Goal: Communication & Community: Answer question/provide support

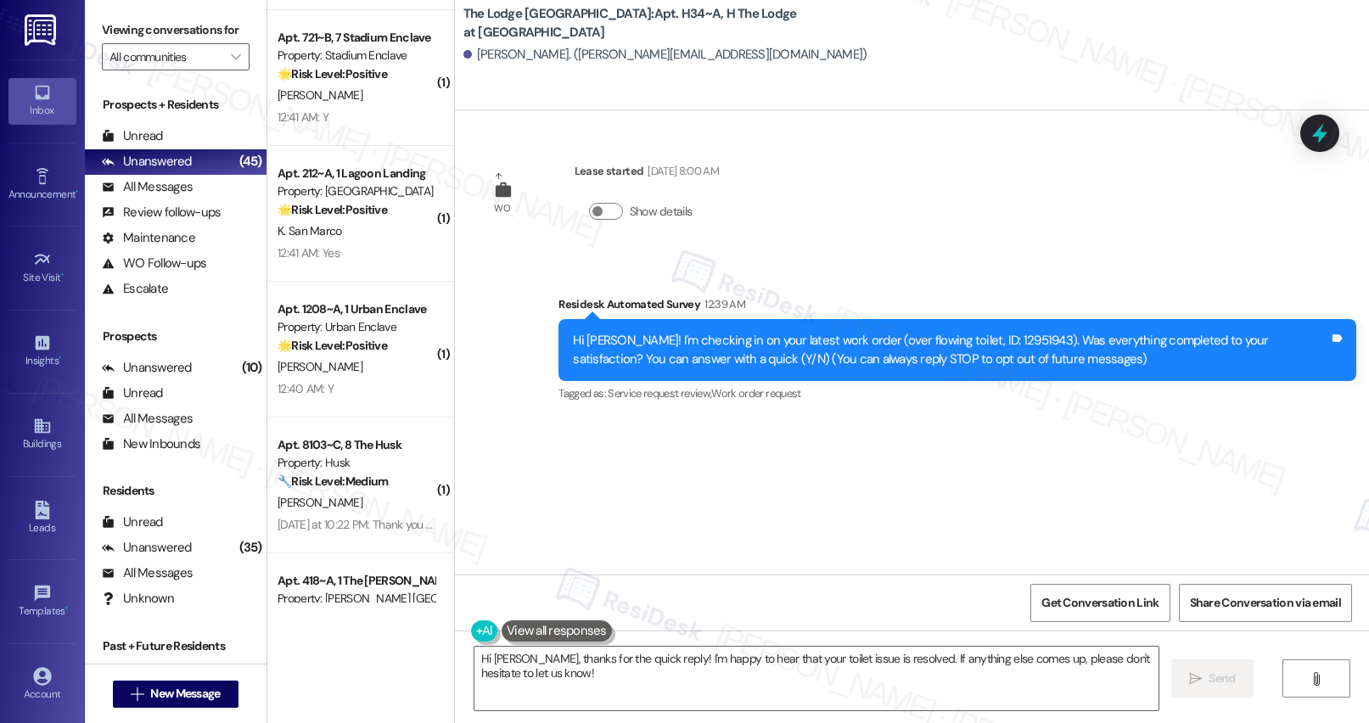
scroll to position [5371, 0]
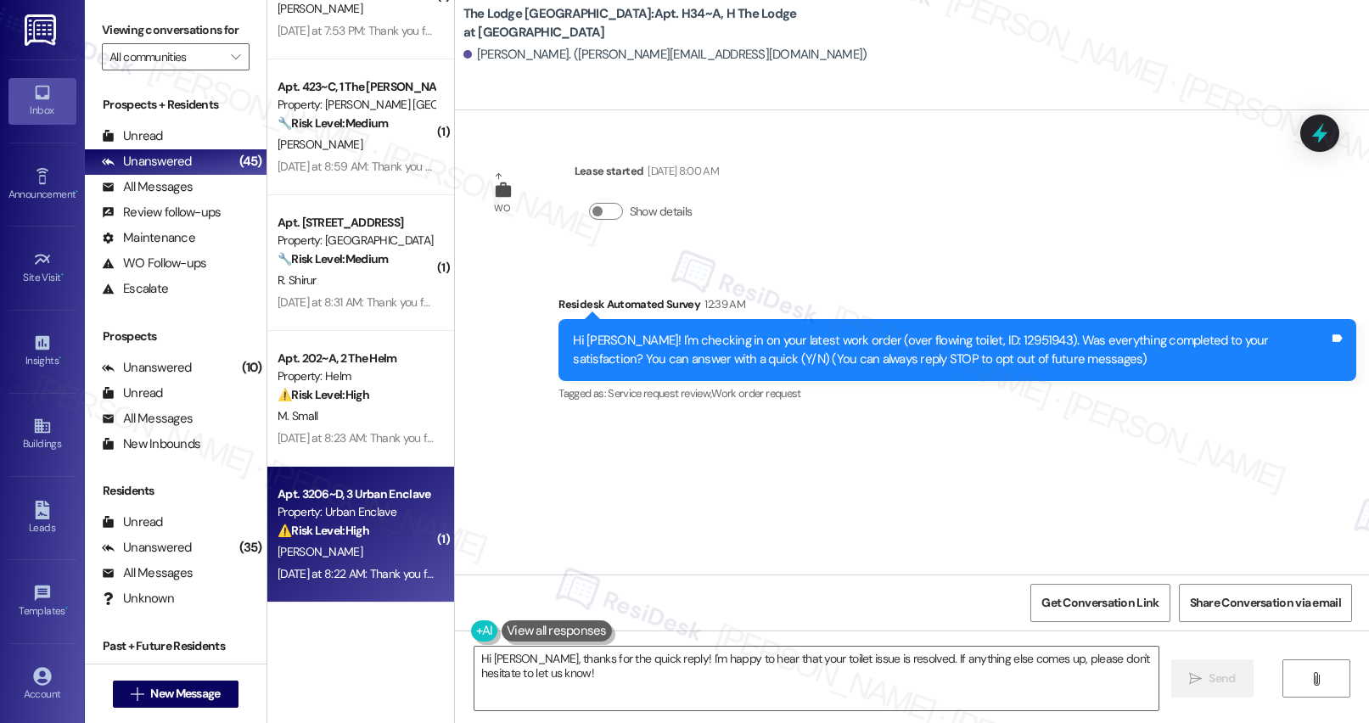
click at [380, 495] on div "[PERSON_NAME]" at bounding box center [356, 551] width 160 height 21
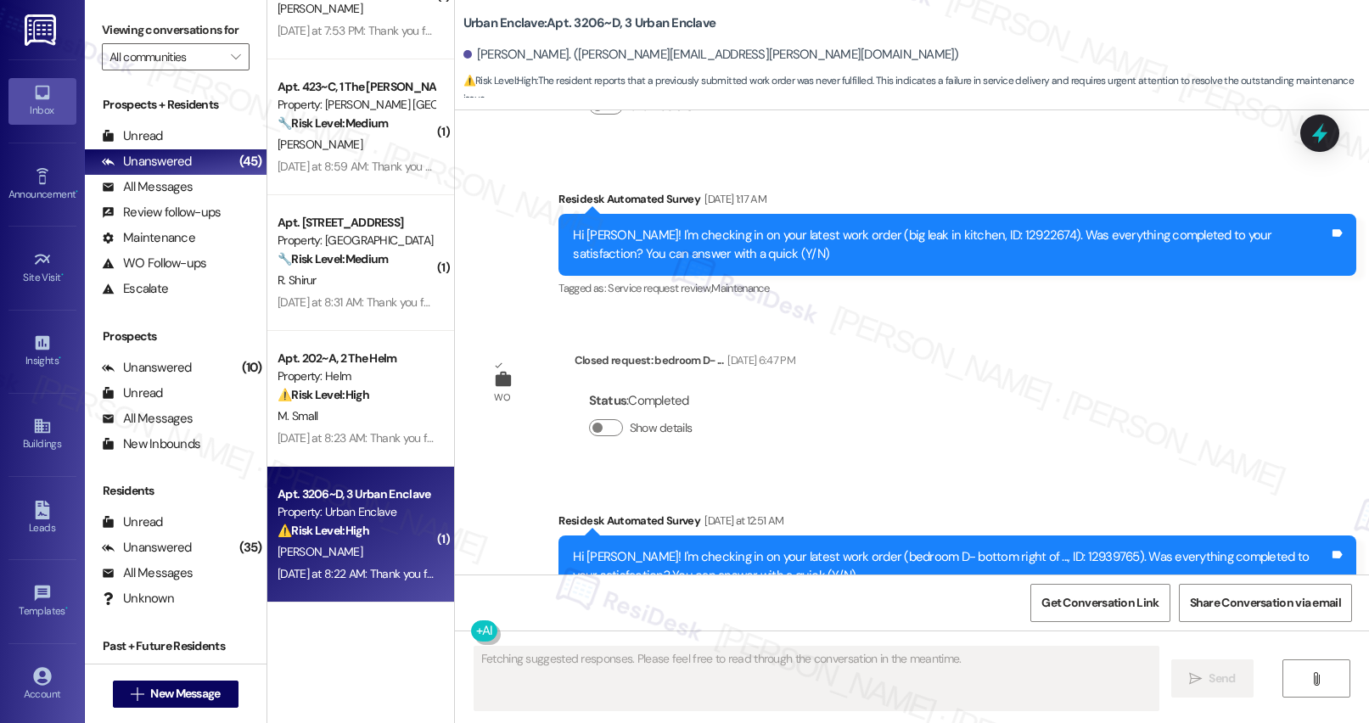
click at [380, 495] on div "[PERSON_NAME]" at bounding box center [356, 551] width 160 height 21
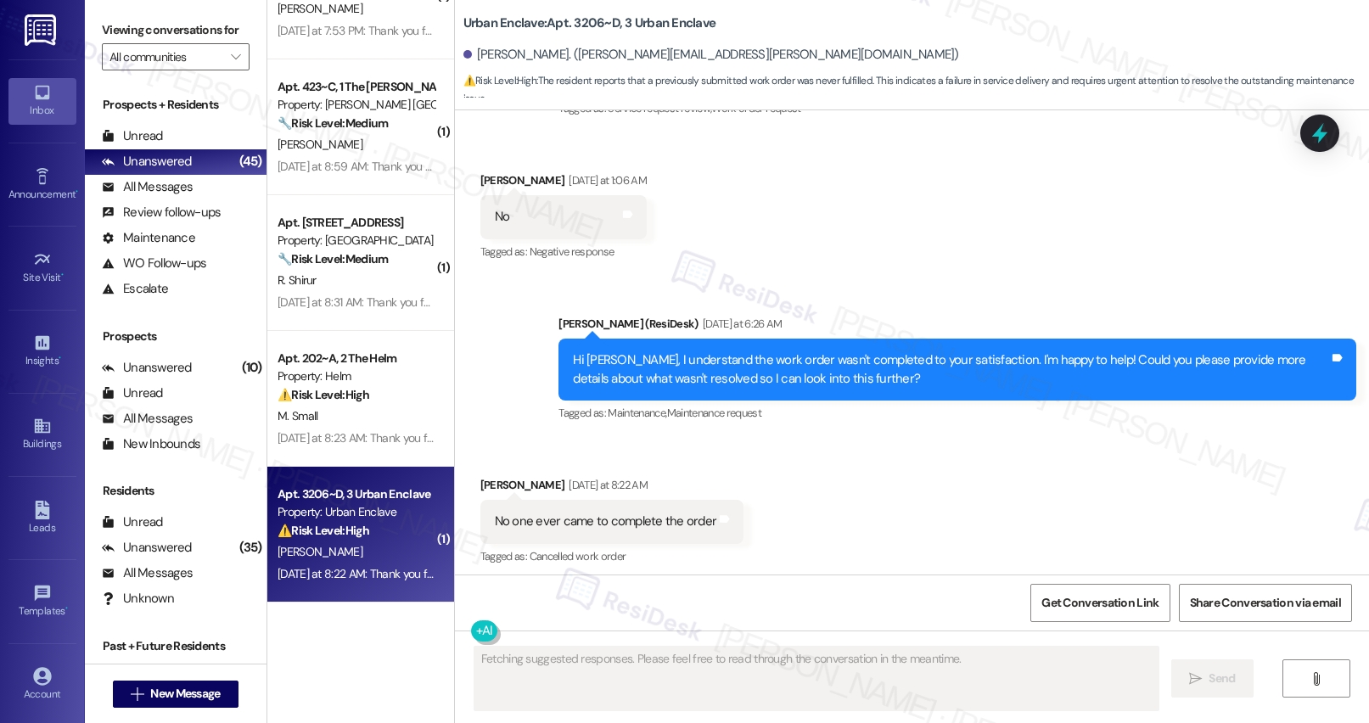
scroll to position [935, 0]
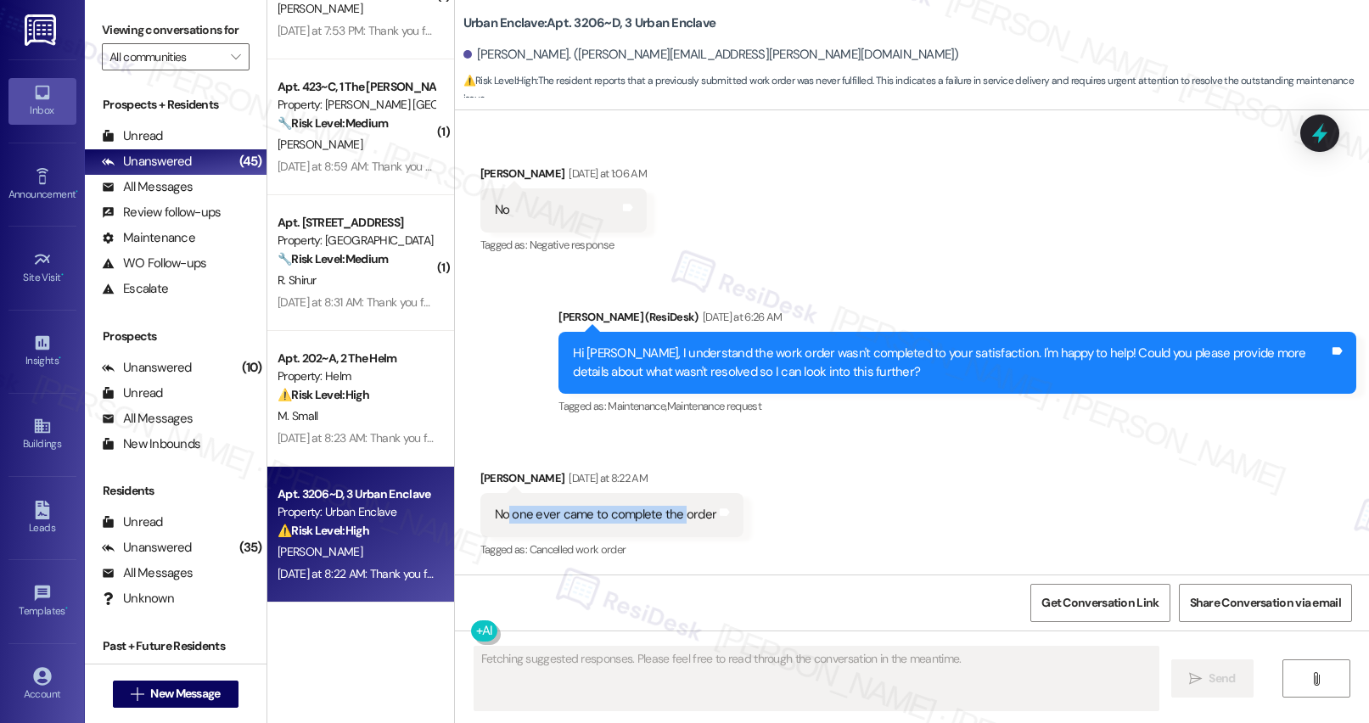
drag, startPoint x: 495, startPoint y: 515, endPoint x: 669, endPoint y: 511, distance: 174.0
click at [669, 495] on div "No one ever came to complete the order" at bounding box center [606, 515] width 222 height 18
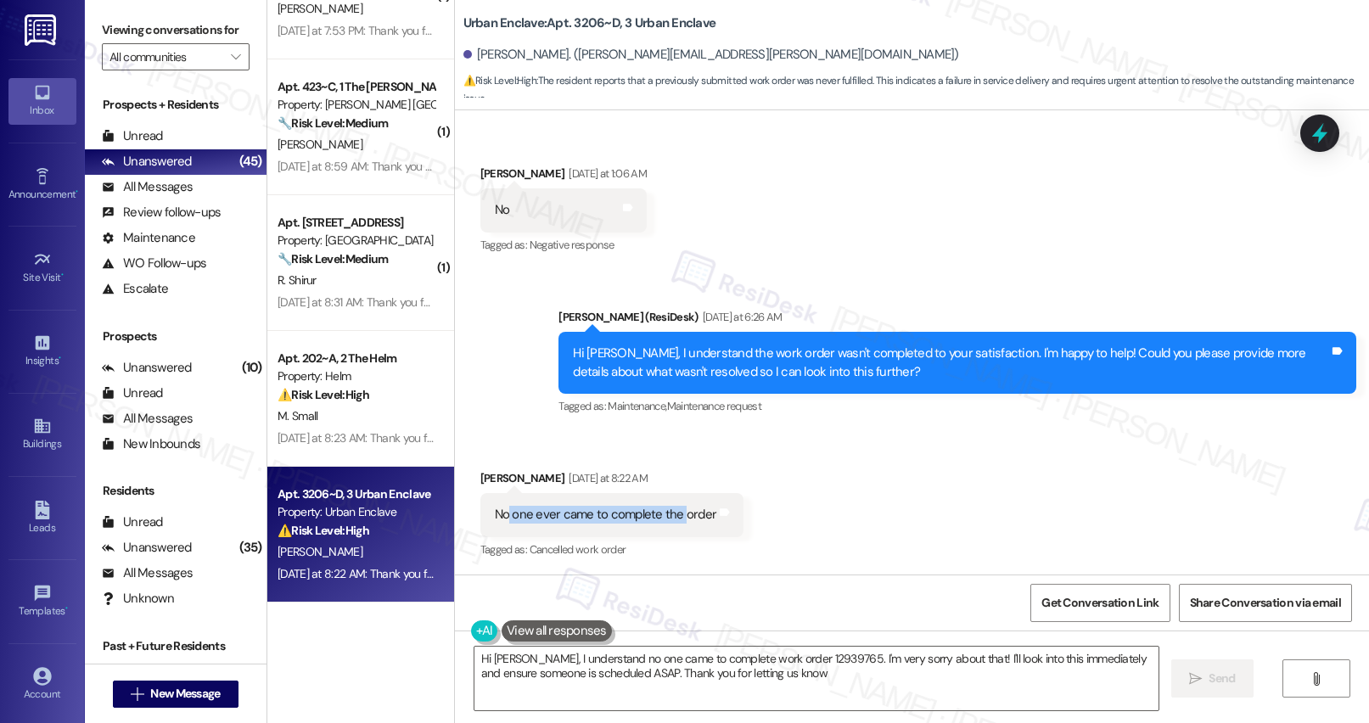
type textarea "Hi [PERSON_NAME], I understand no one came to complete work order 12939765. I'm…"
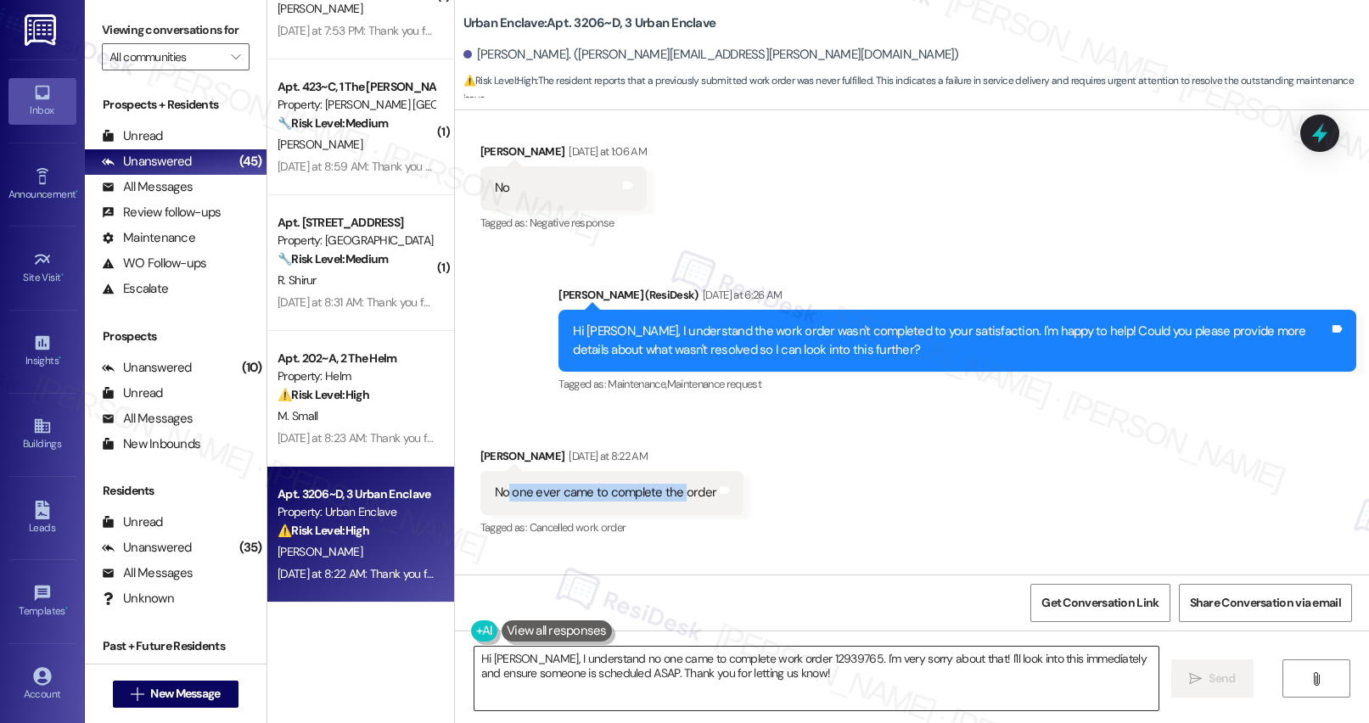
scroll to position [1253, 0]
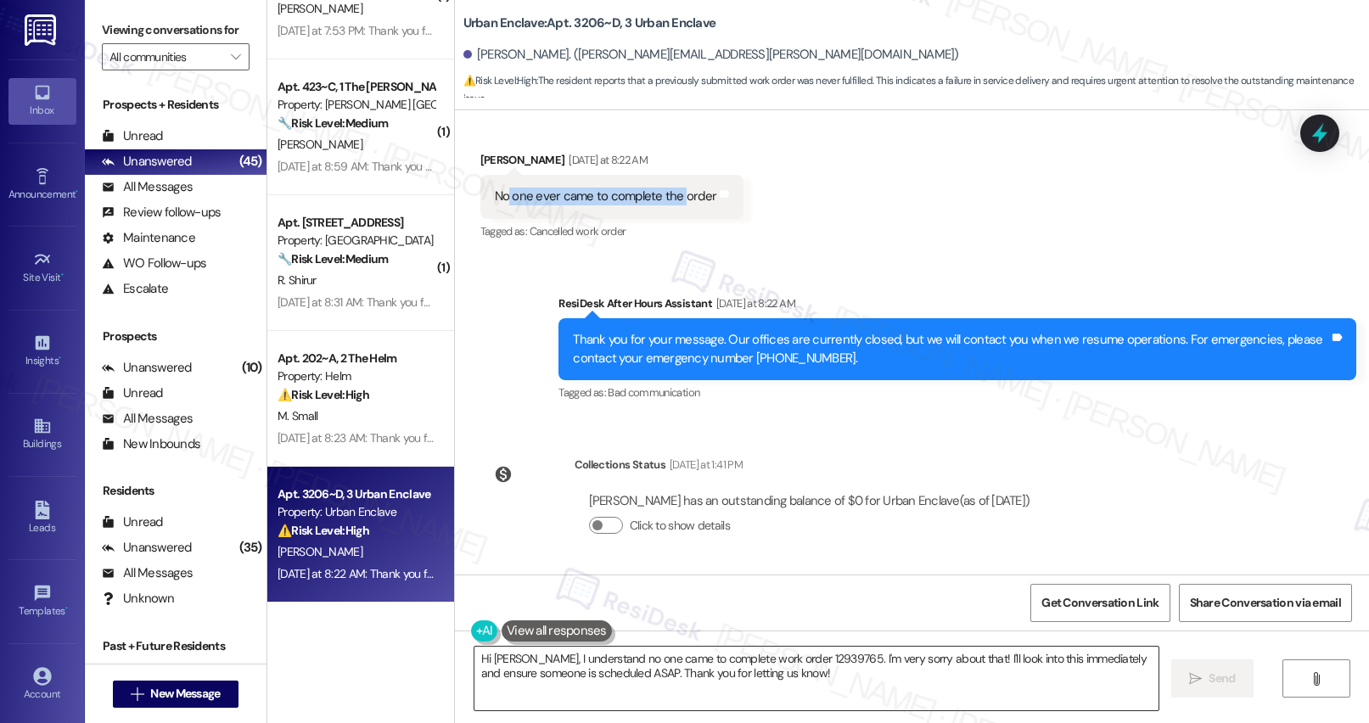
click at [644, 495] on textarea "Hi [PERSON_NAME], I understand no one came to complete work order 12939765. I'm…" at bounding box center [816, 679] width 684 height 64
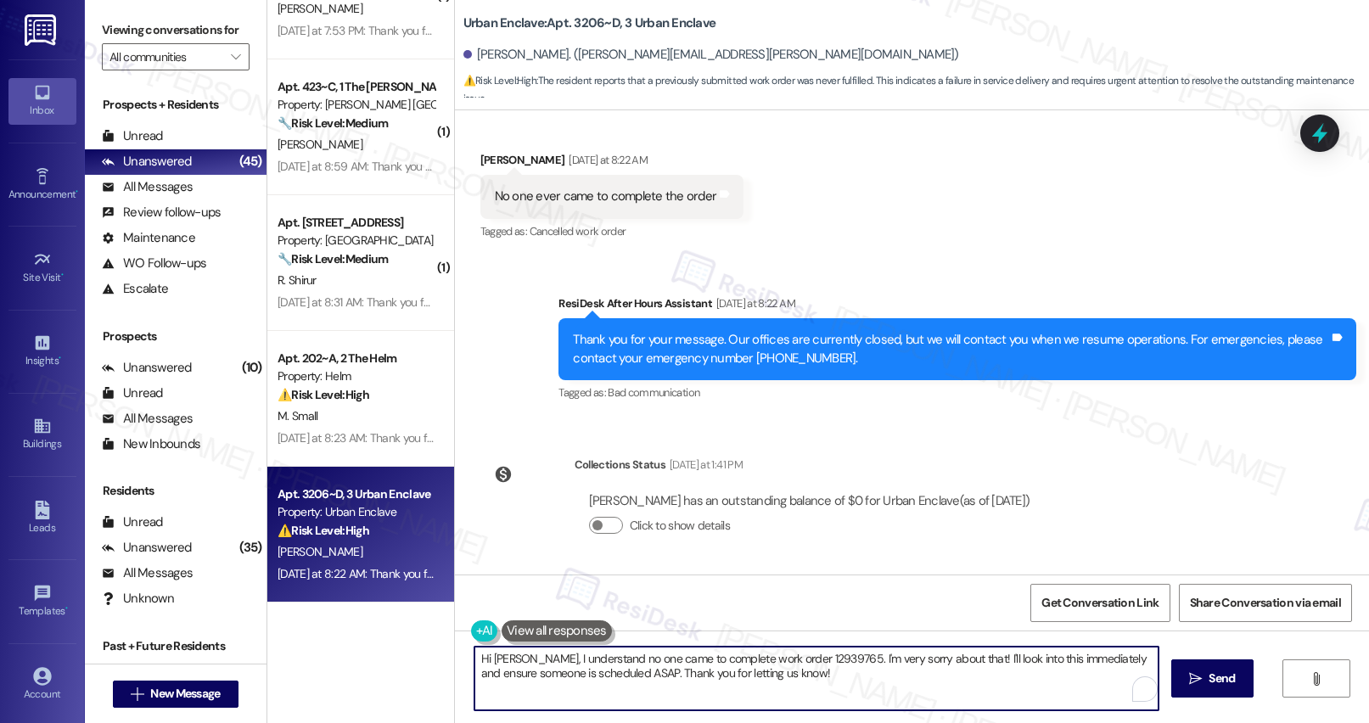
click at [644, 495] on textarea "Hi [PERSON_NAME], I understand no one came to complete work order 12939765. I'm…" at bounding box center [816, 679] width 684 height 64
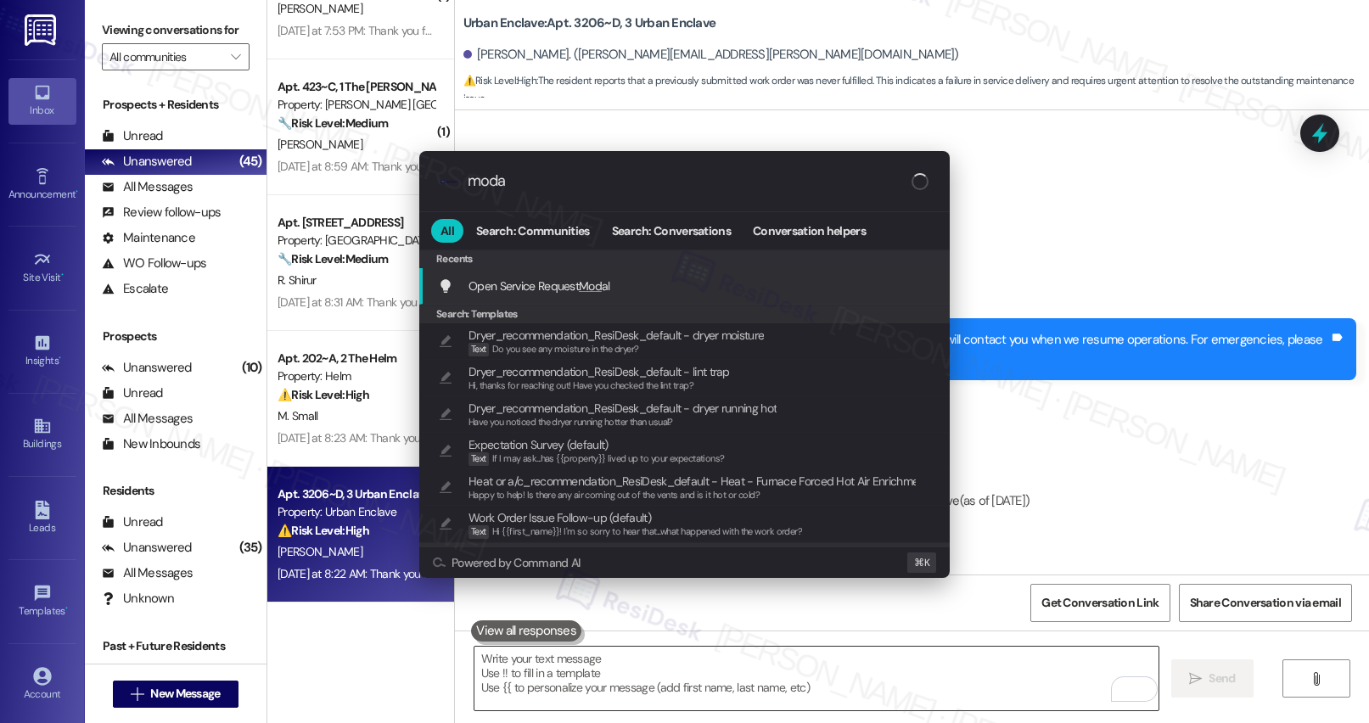
type input "modal"
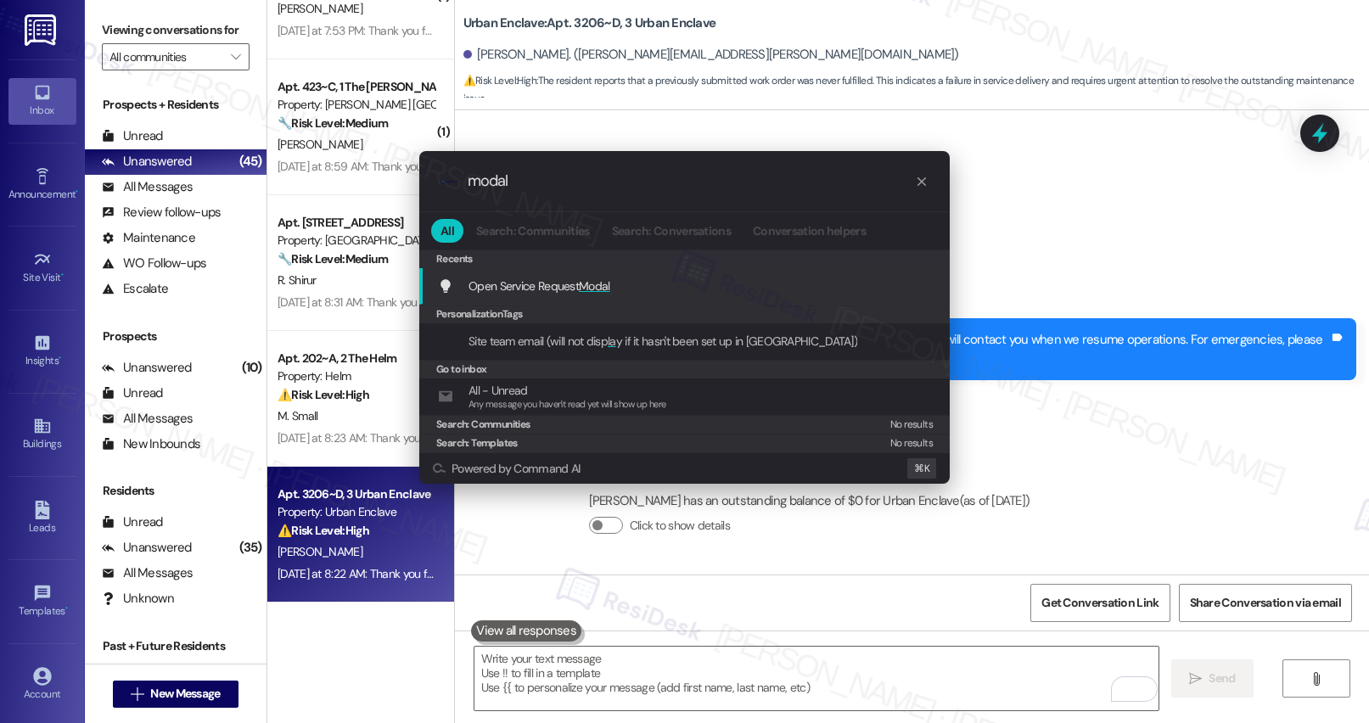
click at [698, 298] on div "Open Service Request Modal Add shortcut" at bounding box center [684, 286] width 530 height 36
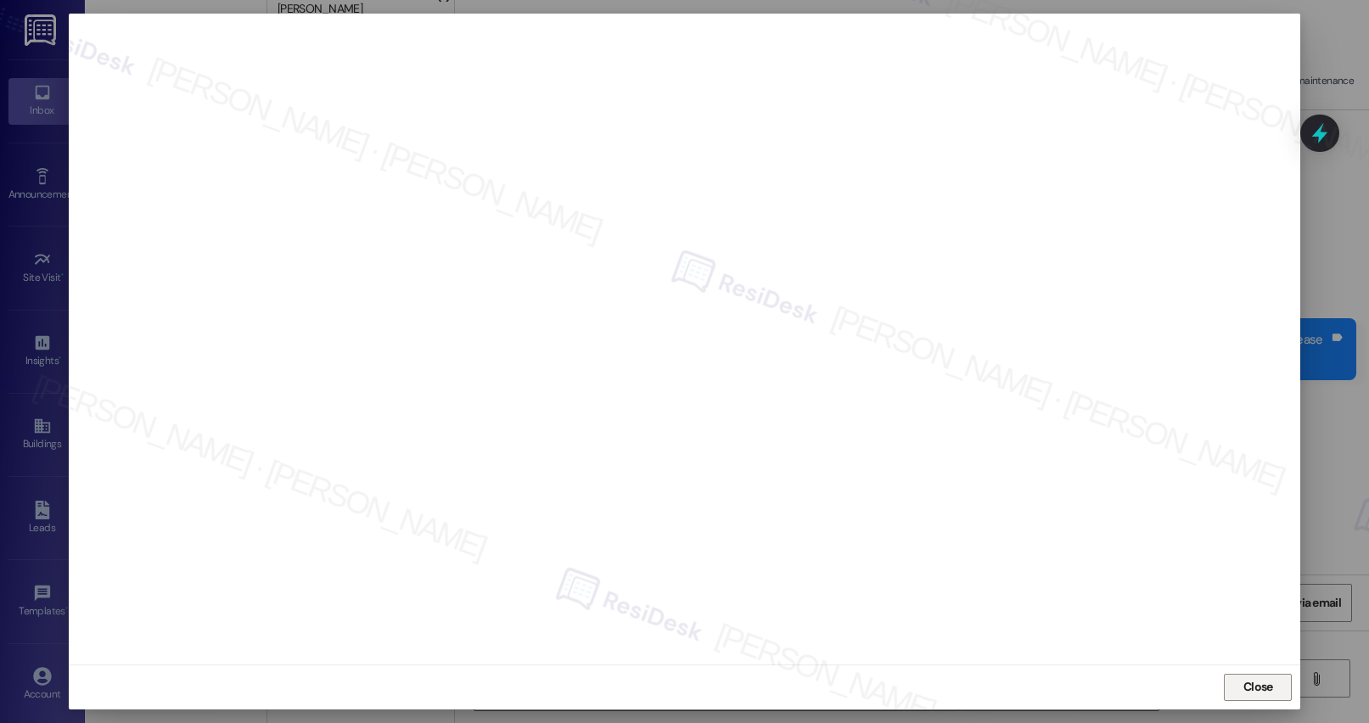
click at [1211, 495] on span "Close" at bounding box center [1258, 687] width 30 height 18
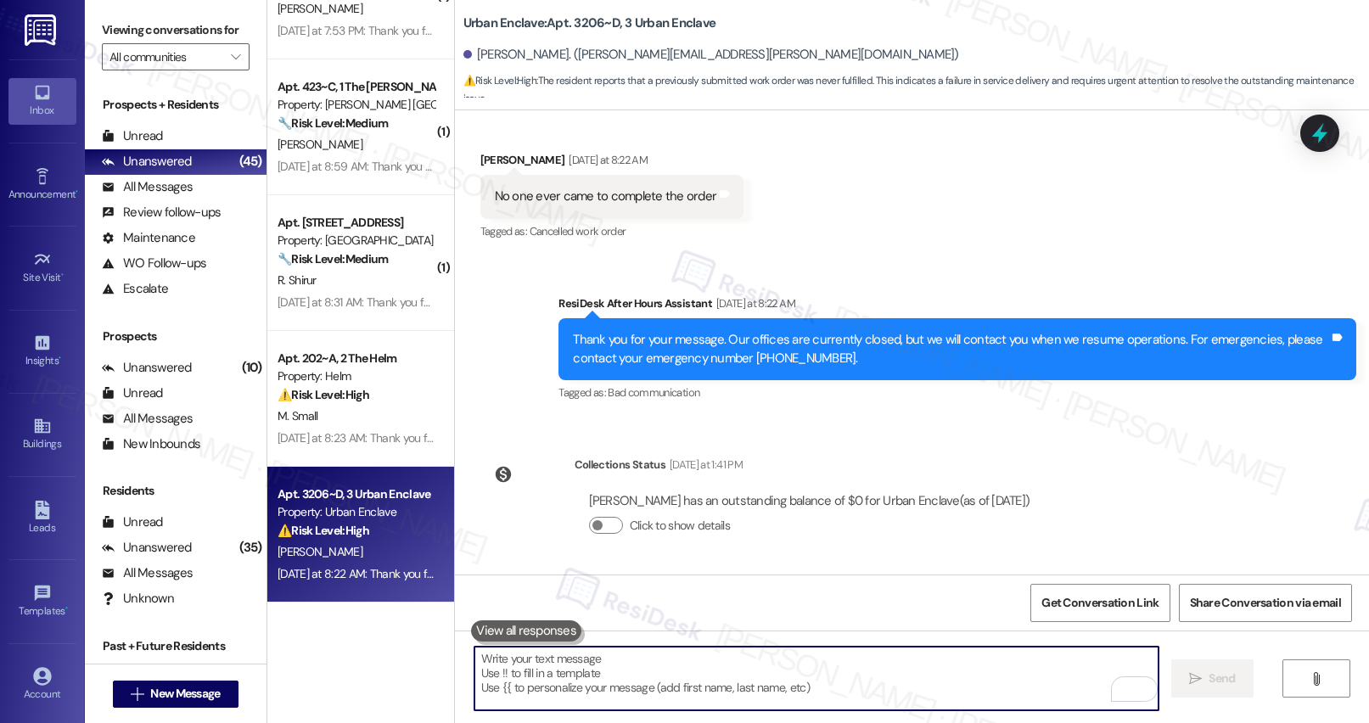
click at [620, 495] on textarea "To enrich screen reader interactions, please activate Accessibility in Grammarl…" at bounding box center [816, 679] width 684 height 64
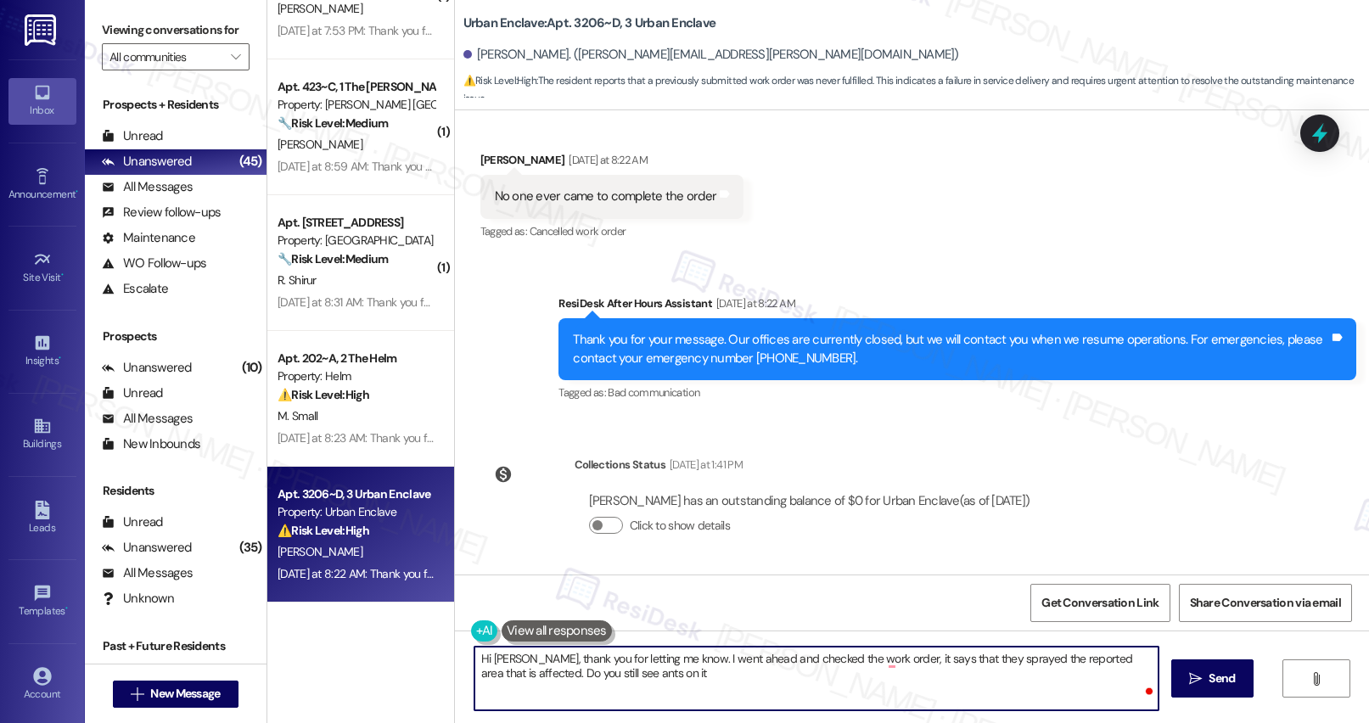
type textarea "Hi [PERSON_NAME], thank you for letting me know. I went ahead and checked the w…"
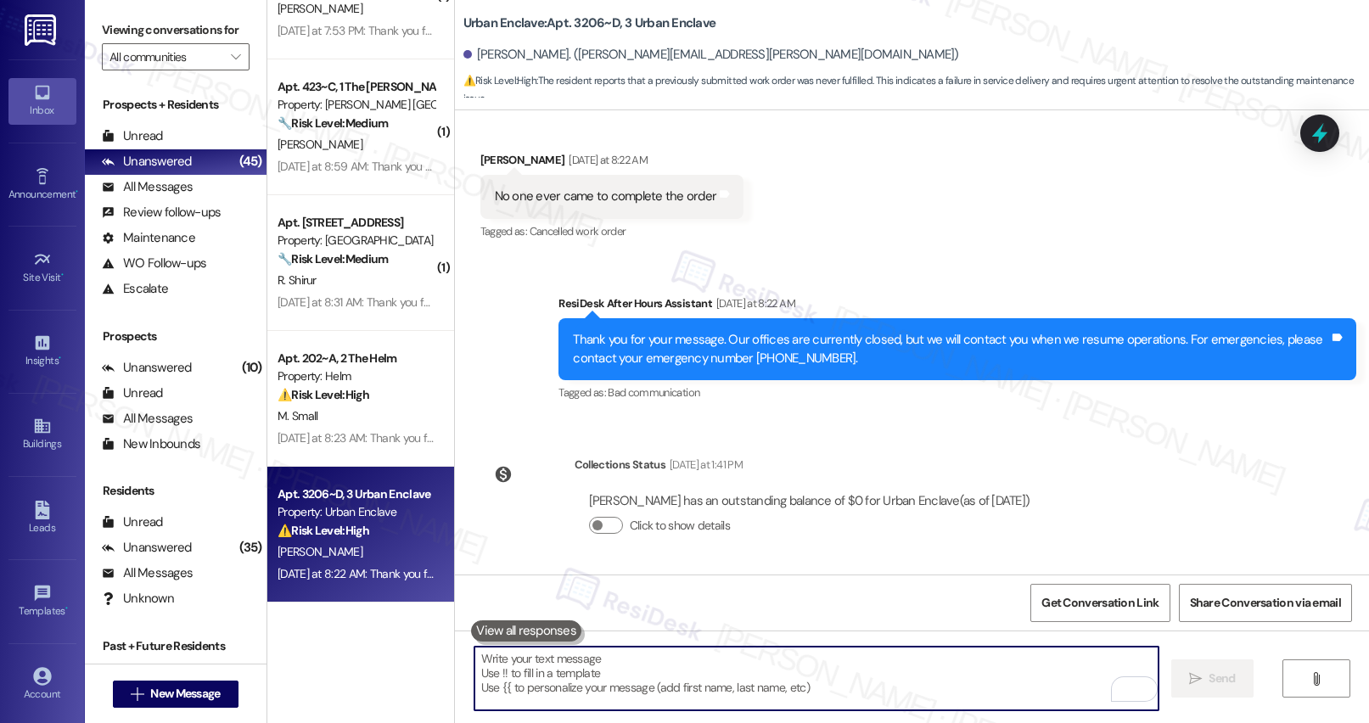
click at [575, 495] on textarea "To enrich screen reader interactions, please activate Accessibility in Grammarl…" at bounding box center [816, 679] width 684 height 64
paste textarea "Hi [PERSON_NAME], thanks for letting me know. I checked the work order, and it …"
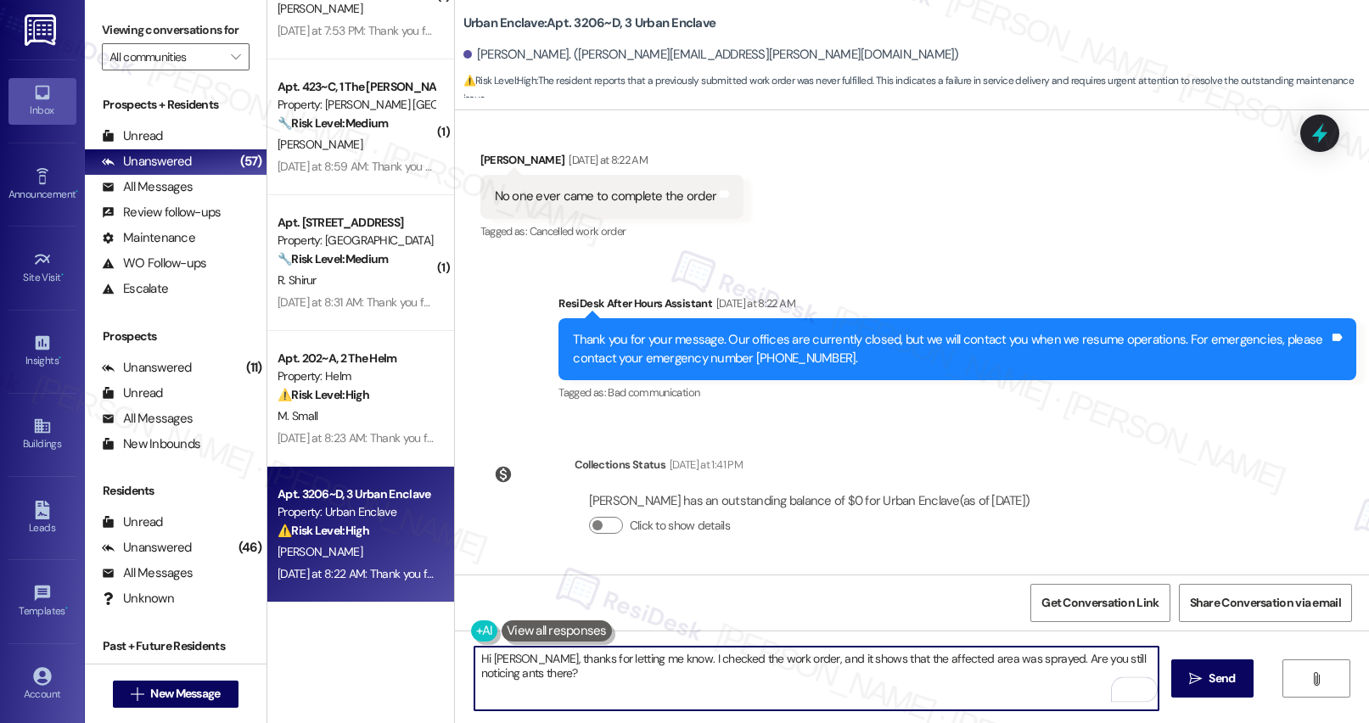
click at [709, 495] on textarea "Hi [PERSON_NAME], thanks for letting me know. I checked the work order, and it …" at bounding box center [816, 679] width 684 height 64
type textarea "Hi [PERSON_NAME], thanks for letting me know. I checked the work order, and it …"
click at [1211, 495] on button " Send" at bounding box center [1212, 678] width 82 height 38
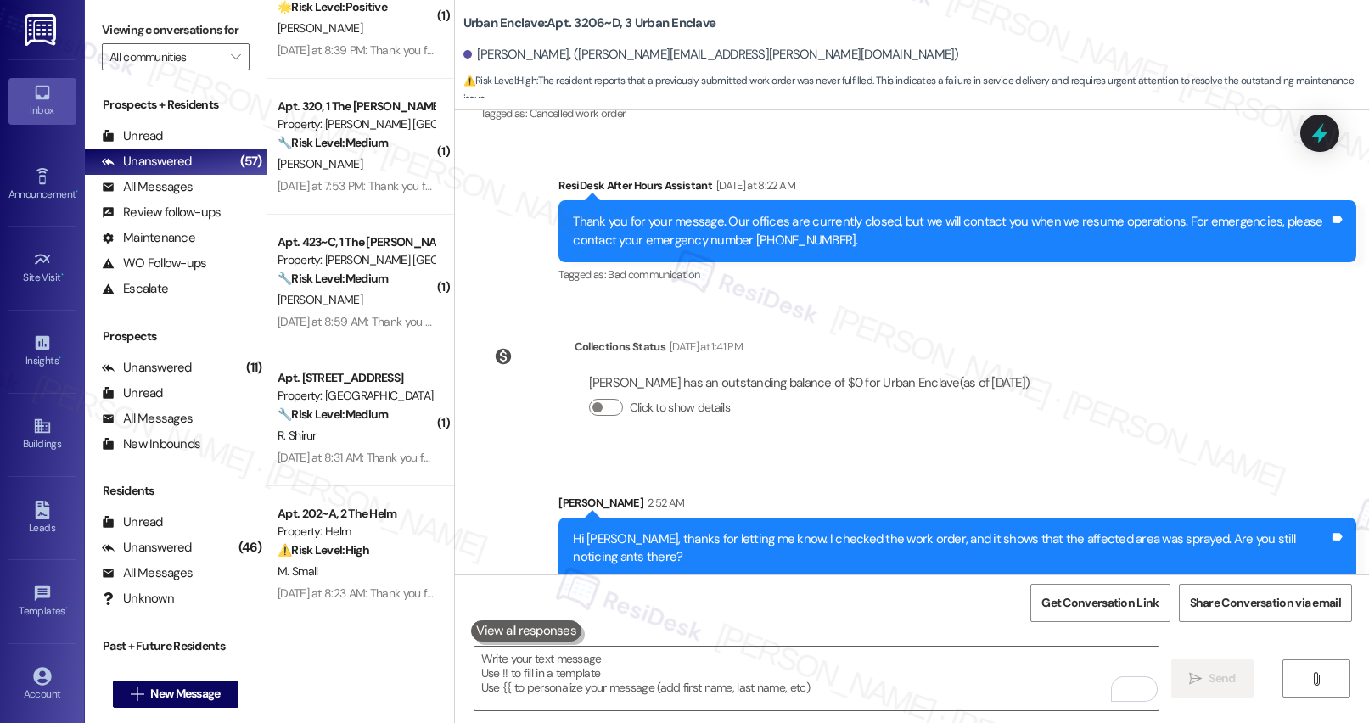
scroll to position [5642, 0]
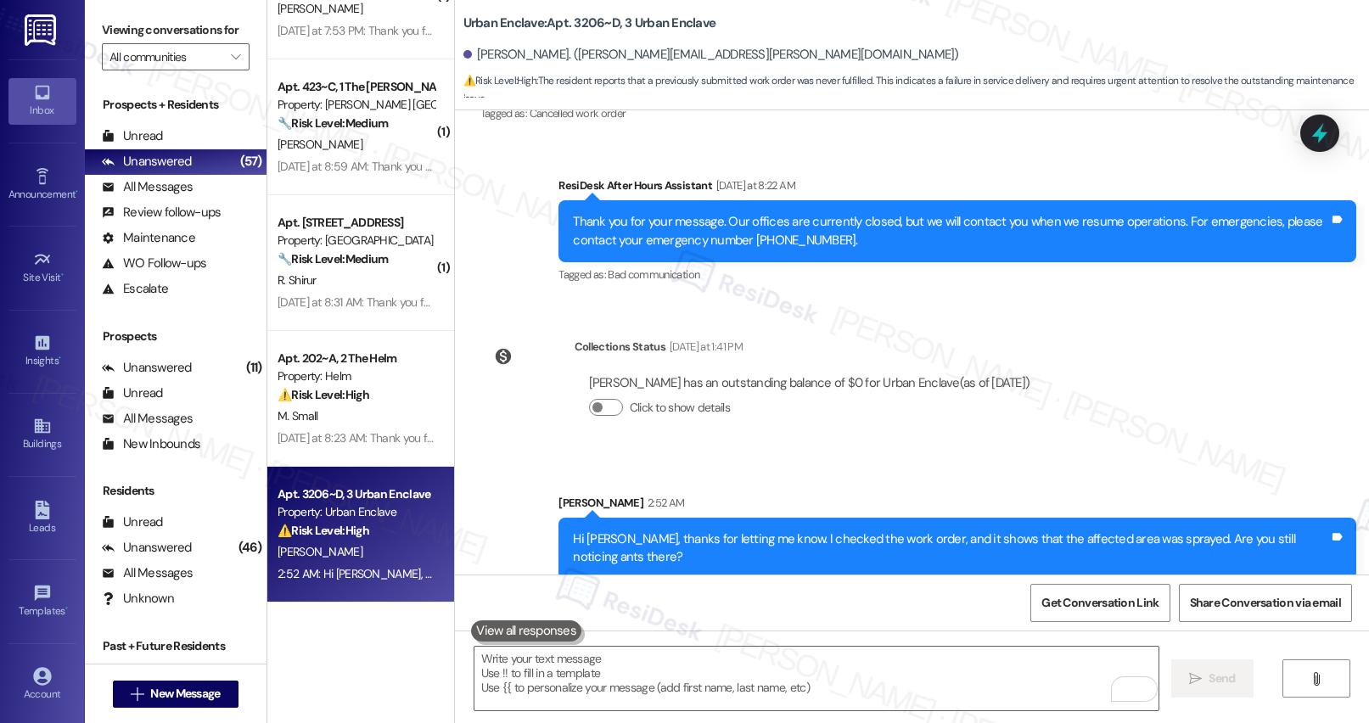
click at [346, 495] on div "2:52 AM: Hi [PERSON_NAME], thanks for letting me know. I checked the work order…" at bounding box center [356, 573] width 160 height 21
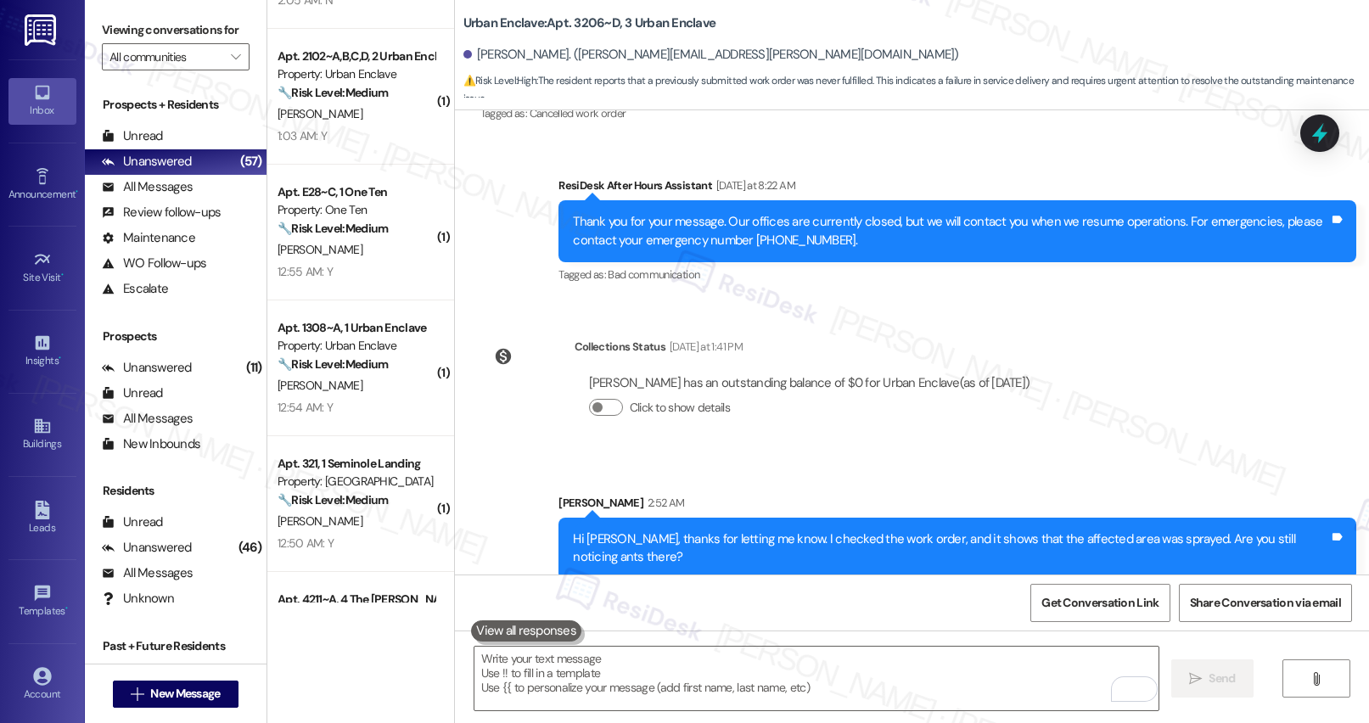
scroll to position [619, 0]
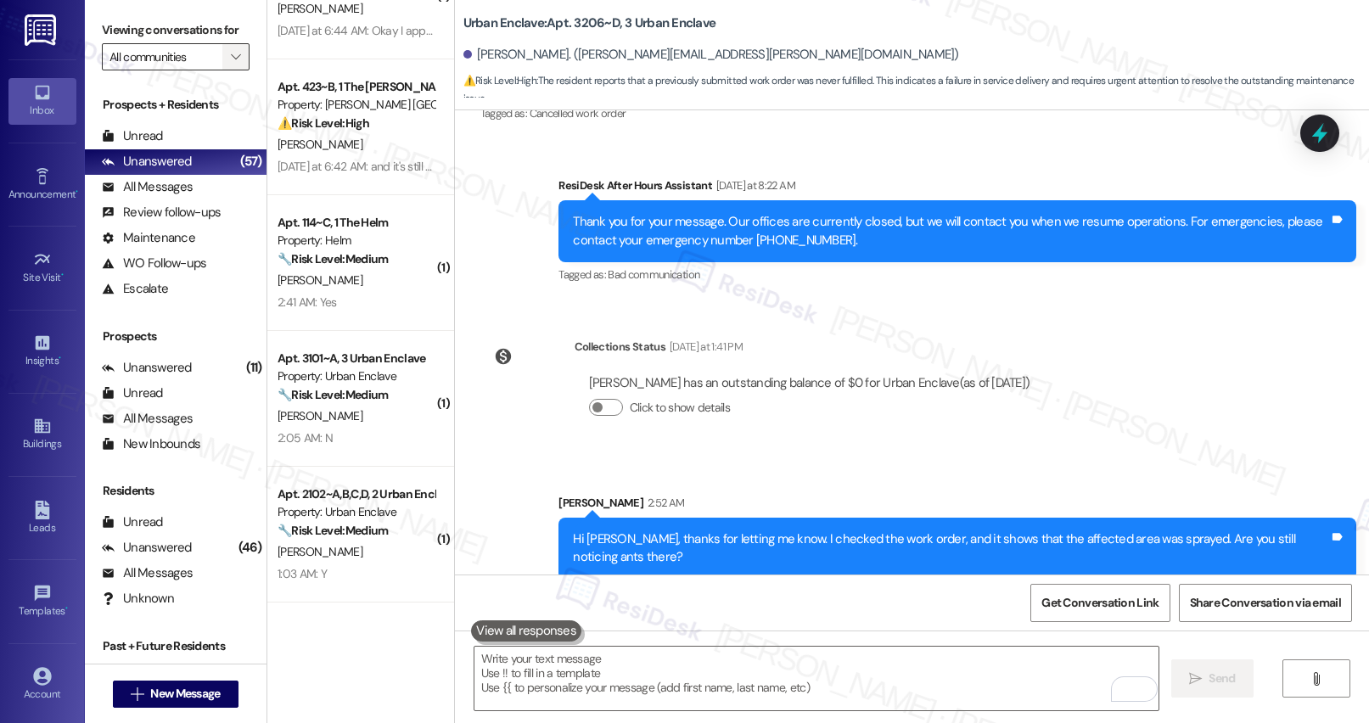
click at [234, 70] on button "" at bounding box center [235, 56] width 27 height 27
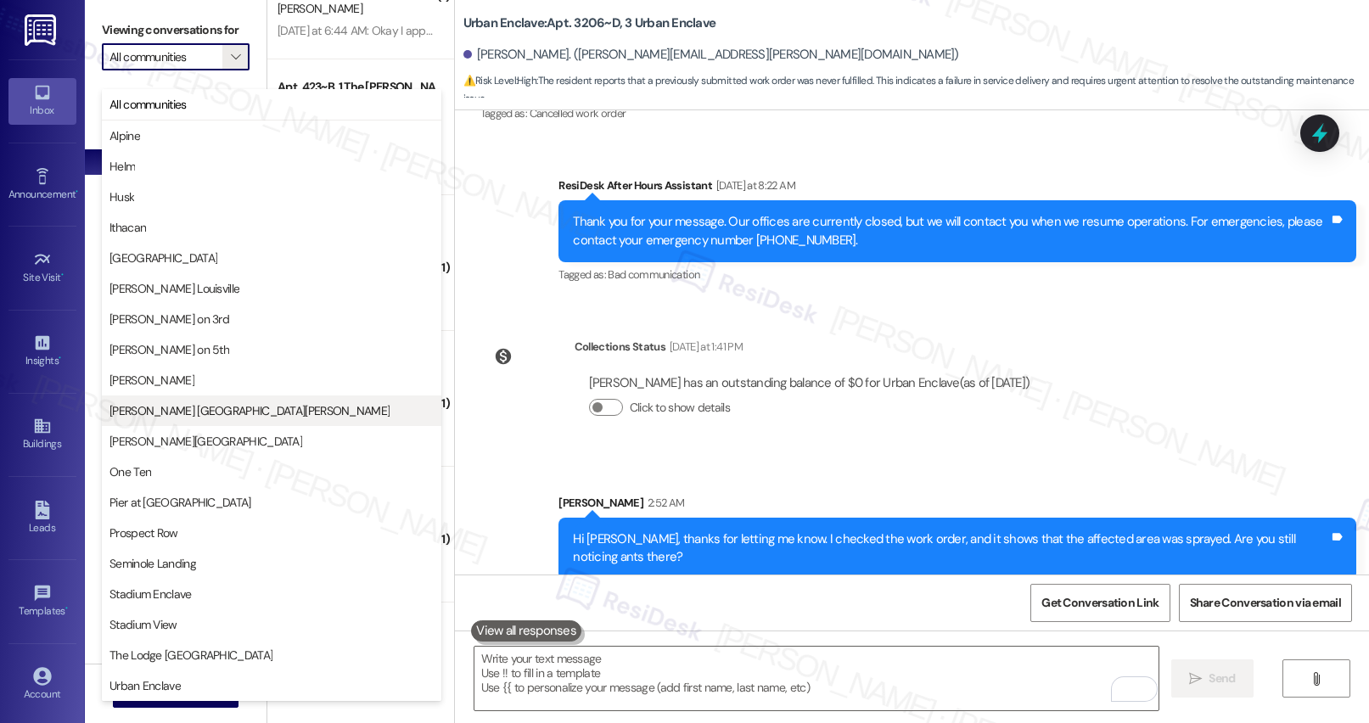
click at [175, 411] on span "[PERSON_NAME] [GEOGRAPHIC_DATA][PERSON_NAME]" at bounding box center [249, 410] width 280 height 17
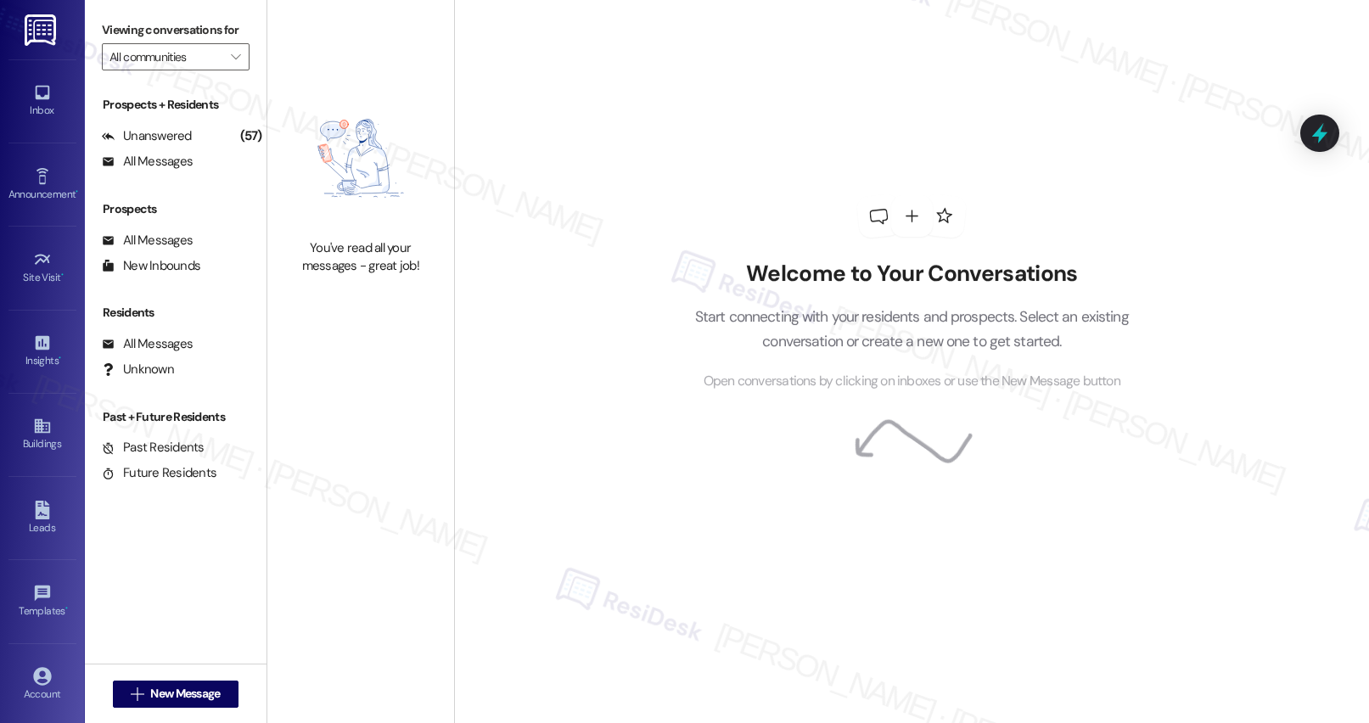
type input "[PERSON_NAME] [GEOGRAPHIC_DATA][PERSON_NAME]"
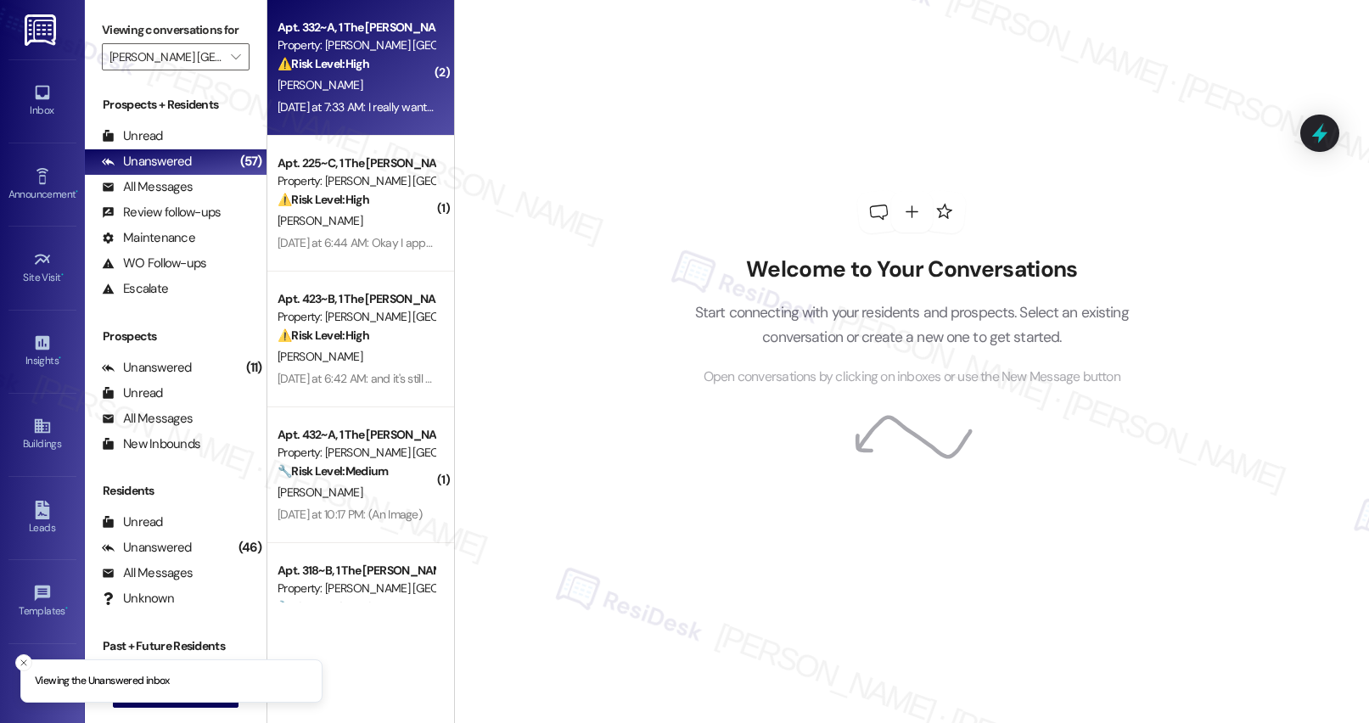
click at [373, 76] on div "[PERSON_NAME]" at bounding box center [356, 85] width 160 height 21
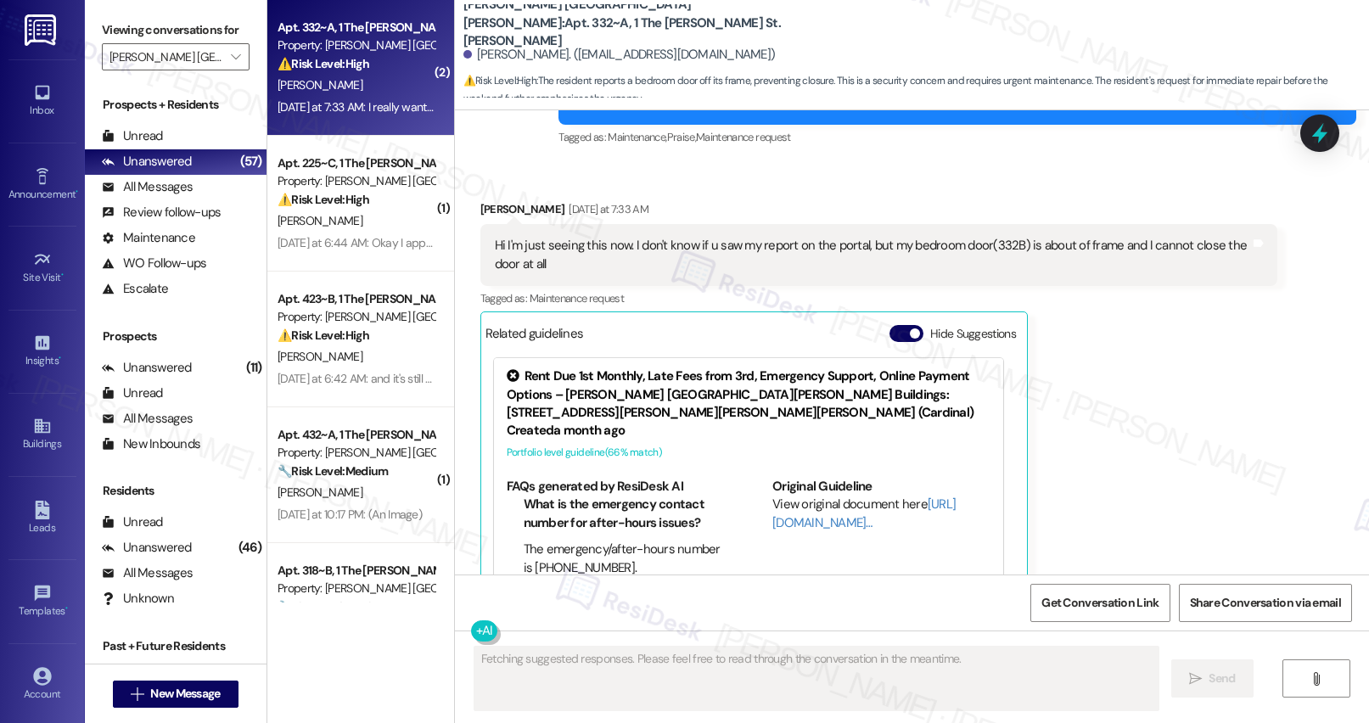
scroll to position [809, 0]
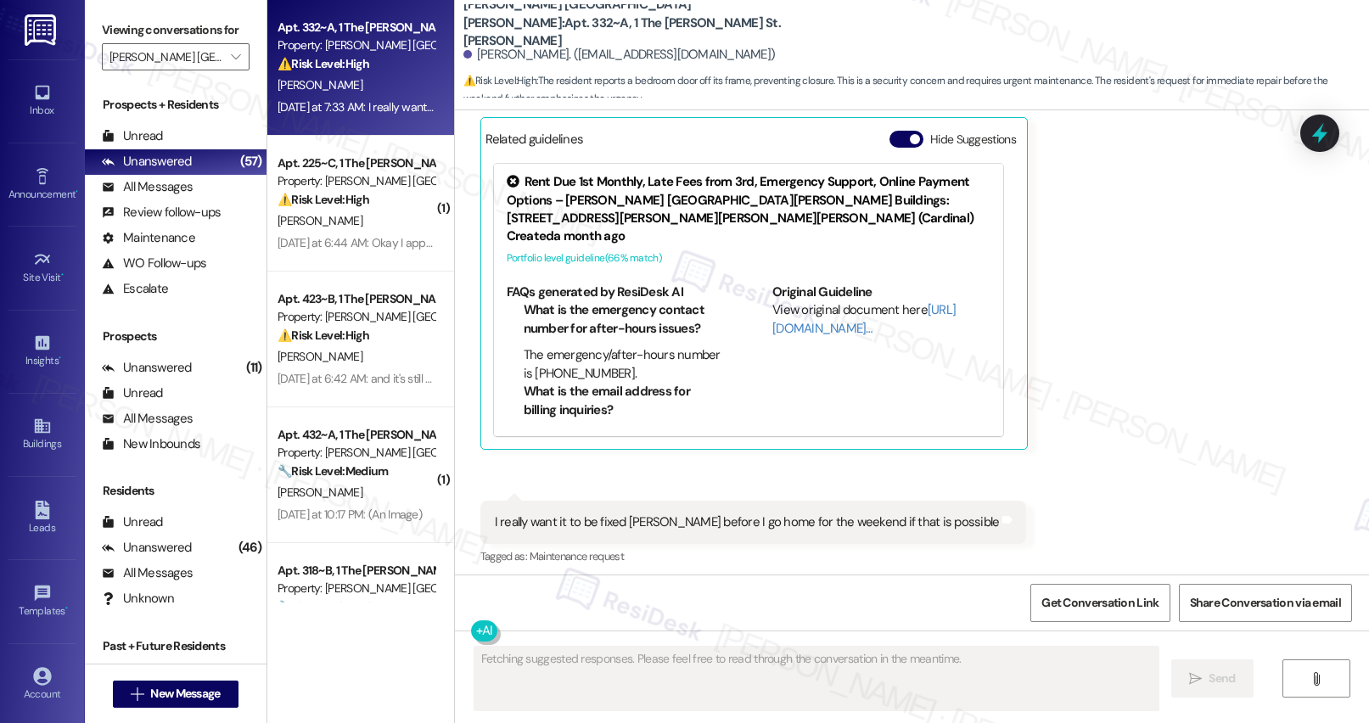
click at [373, 76] on div "[PERSON_NAME]" at bounding box center [356, 85] width 160 height 21
click at [890, 148] on div "Hide Suggestions" at bounding box center [955, 143] width 133 height 25
click at [889, 142] on button "Hide Suggestions" at bounding box center [906, 139] width 34 height 17
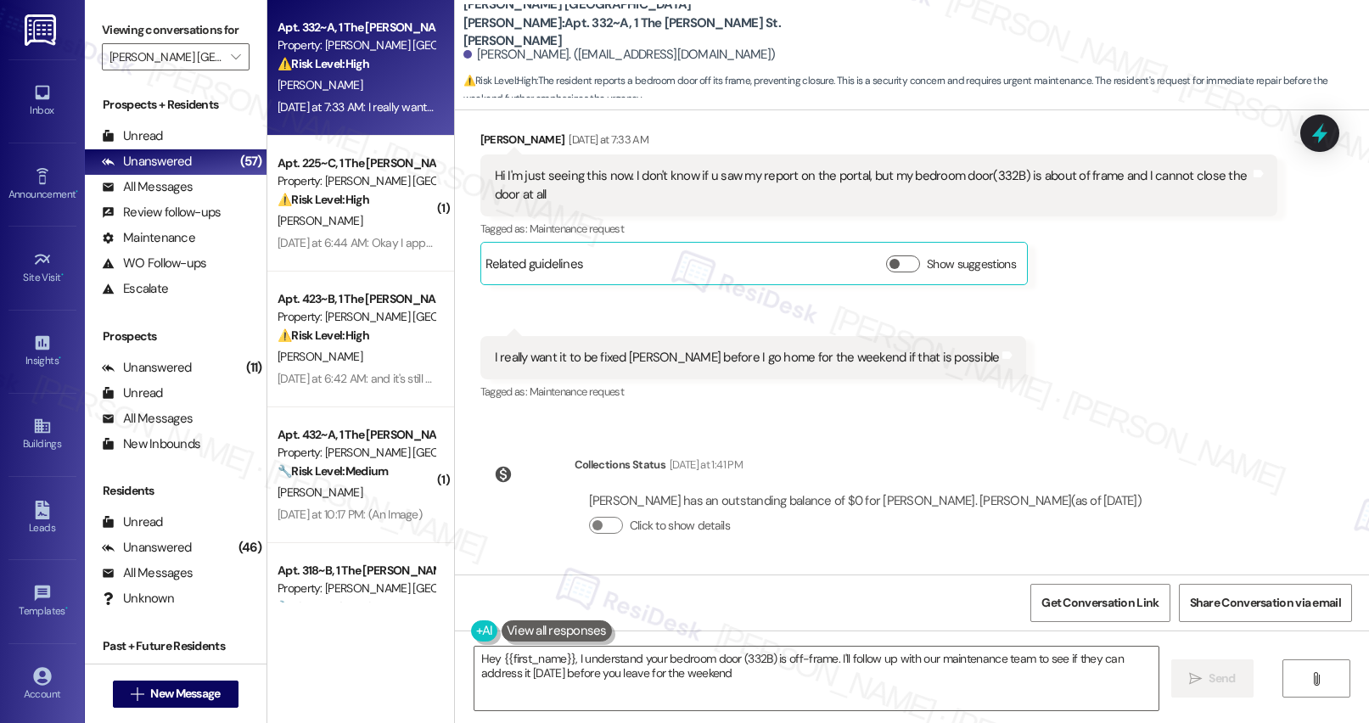
type textarea "Hey {{first_name}}, I understand your bedroom door (332B) is off-frame. I'll fo…"
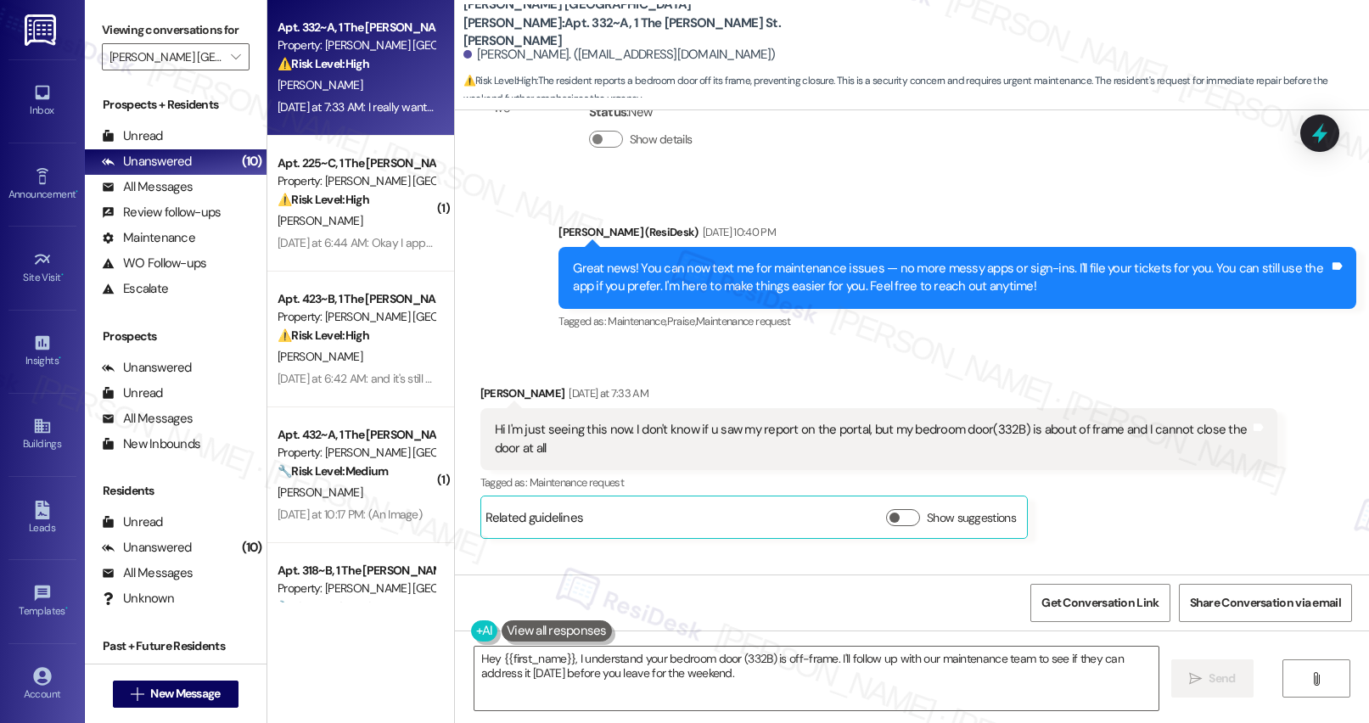
scroll to position [432, 0]
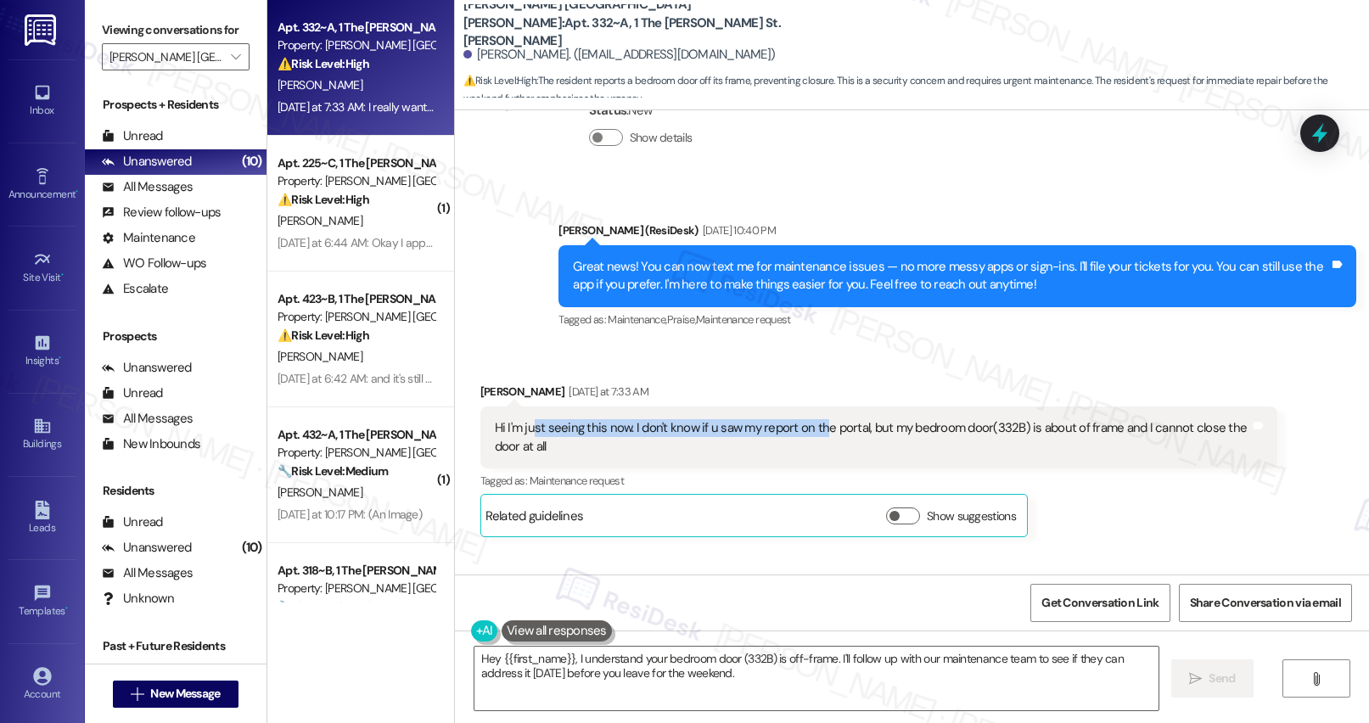
drag, startPoint x: 523, startPoint y: 429, endPoint x: 809, endPoint y: 434, distance: 285.1
click at [809, 434] on div "Hi I'm just seeing this now. I don't know if u saw my report on the portal, but…" at bounding box center [873, 437] width 756 height 36
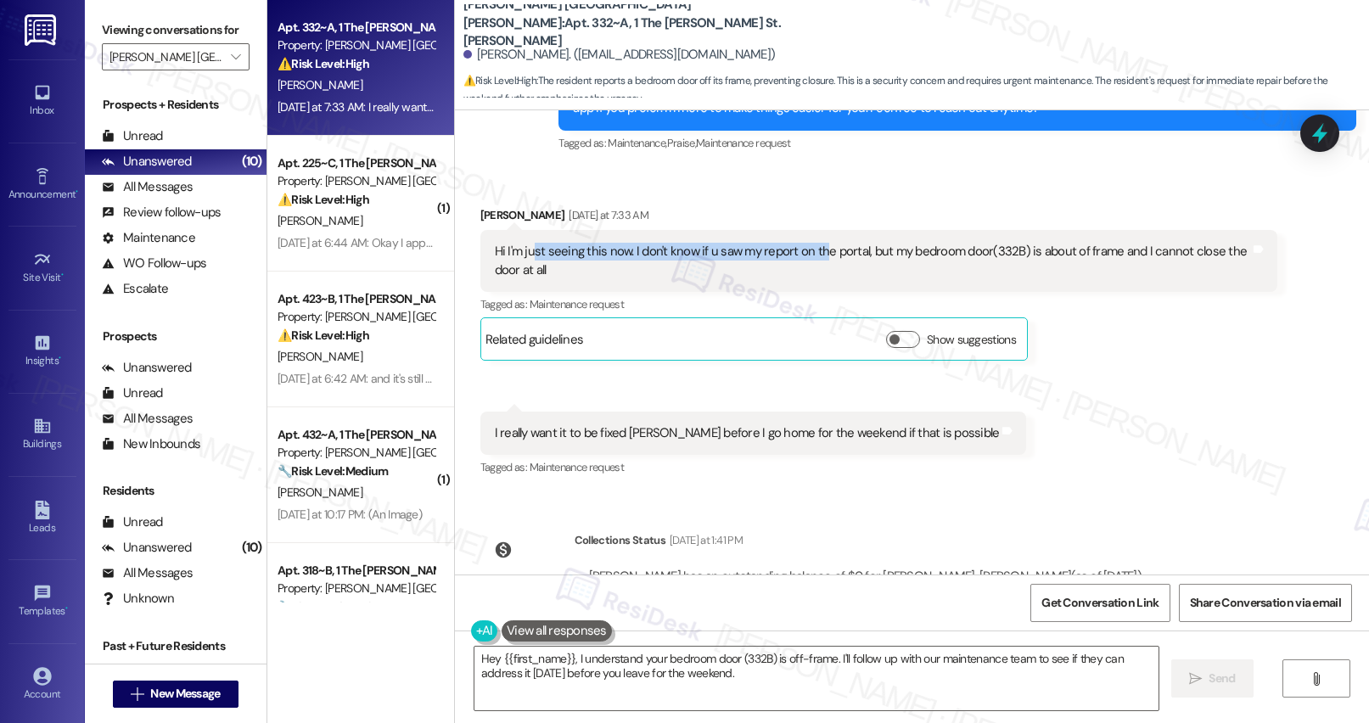
scroll to position [684, 0]
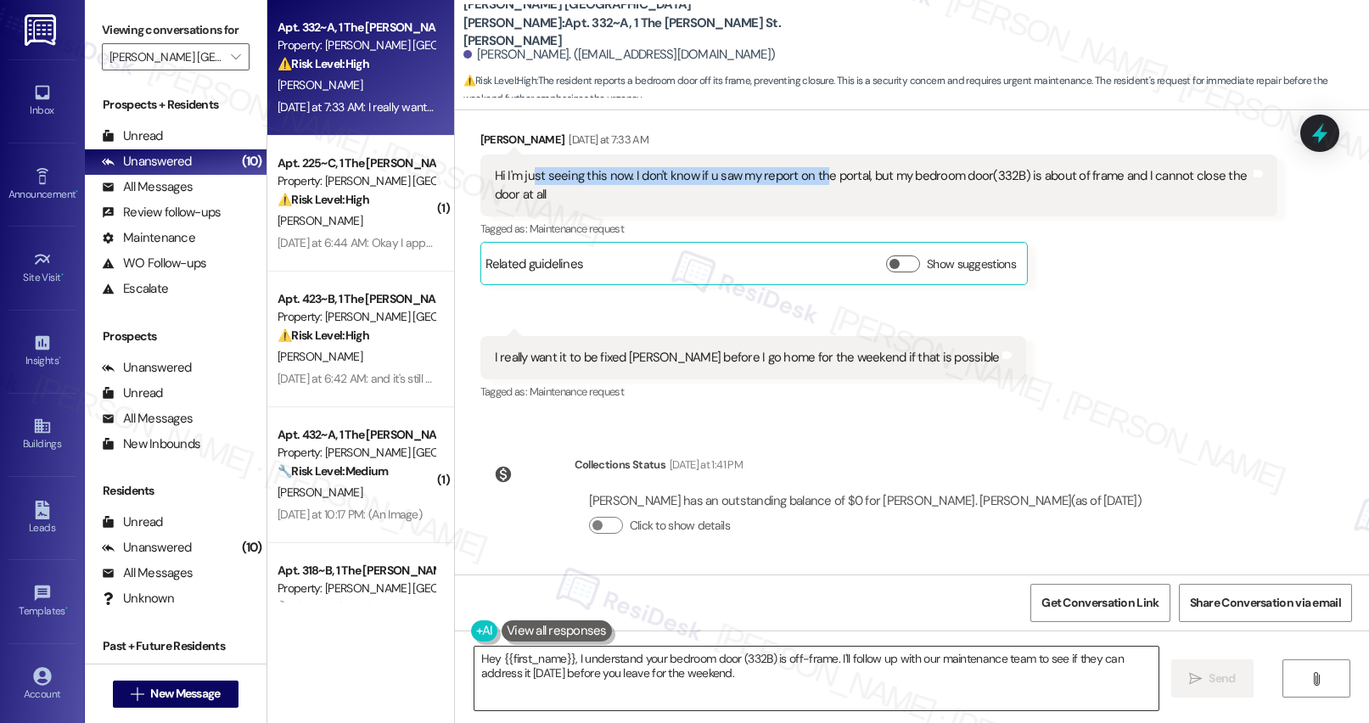
click at [843, 495] on textarea "Hey {{first_name}}, I understand your bedroom door (332B) is off-frame. I'll fo…" at bounding box center [816, 679] width 684 height 64
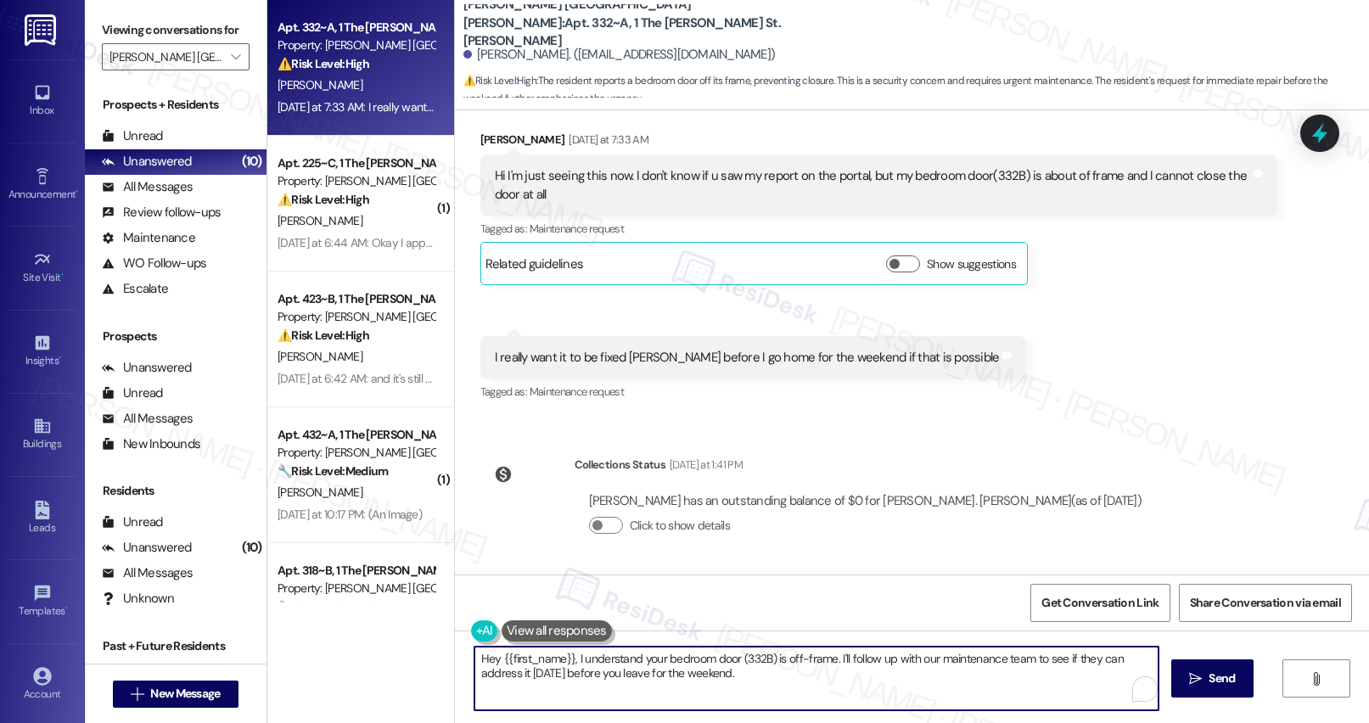
click at [843, 495] on textarea "Hey {{first_name}}, I understand your bedroom door (332B) is off-frame. I'll fo…" at bounding box center [816, 679] width 684 height 64
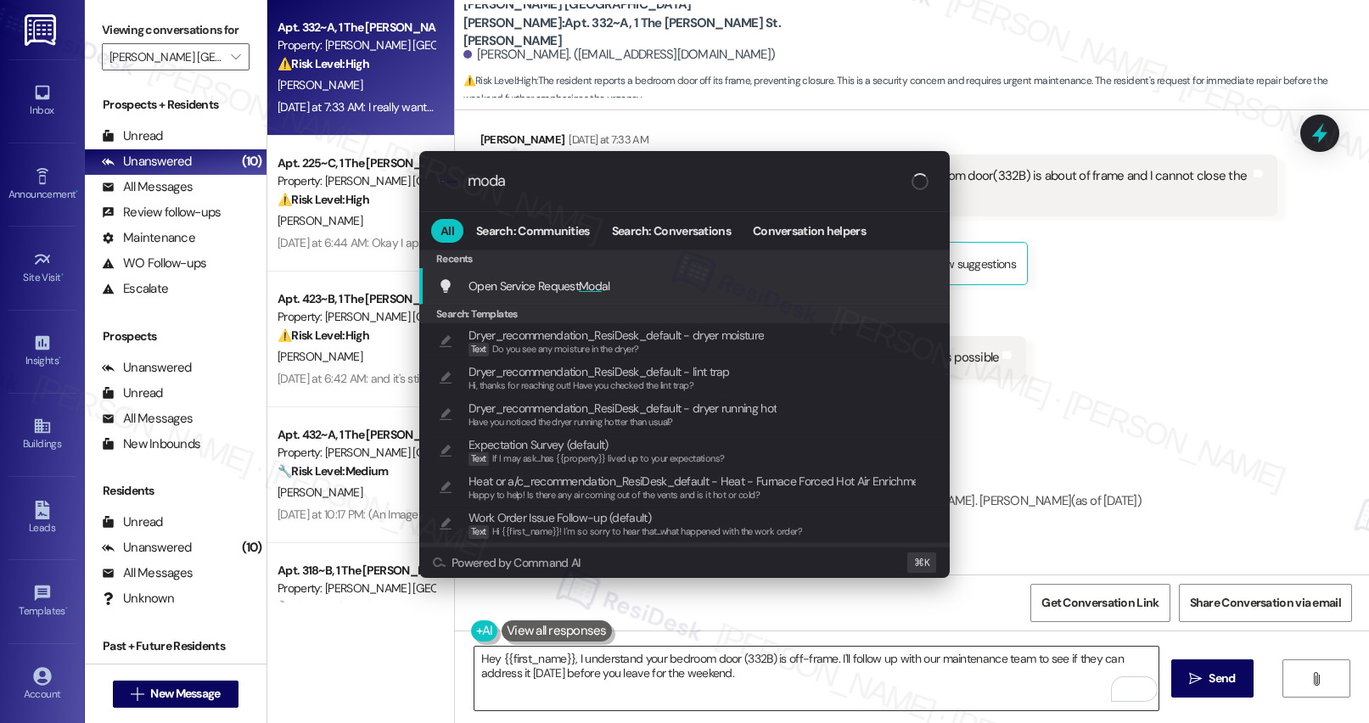
type input "modal"
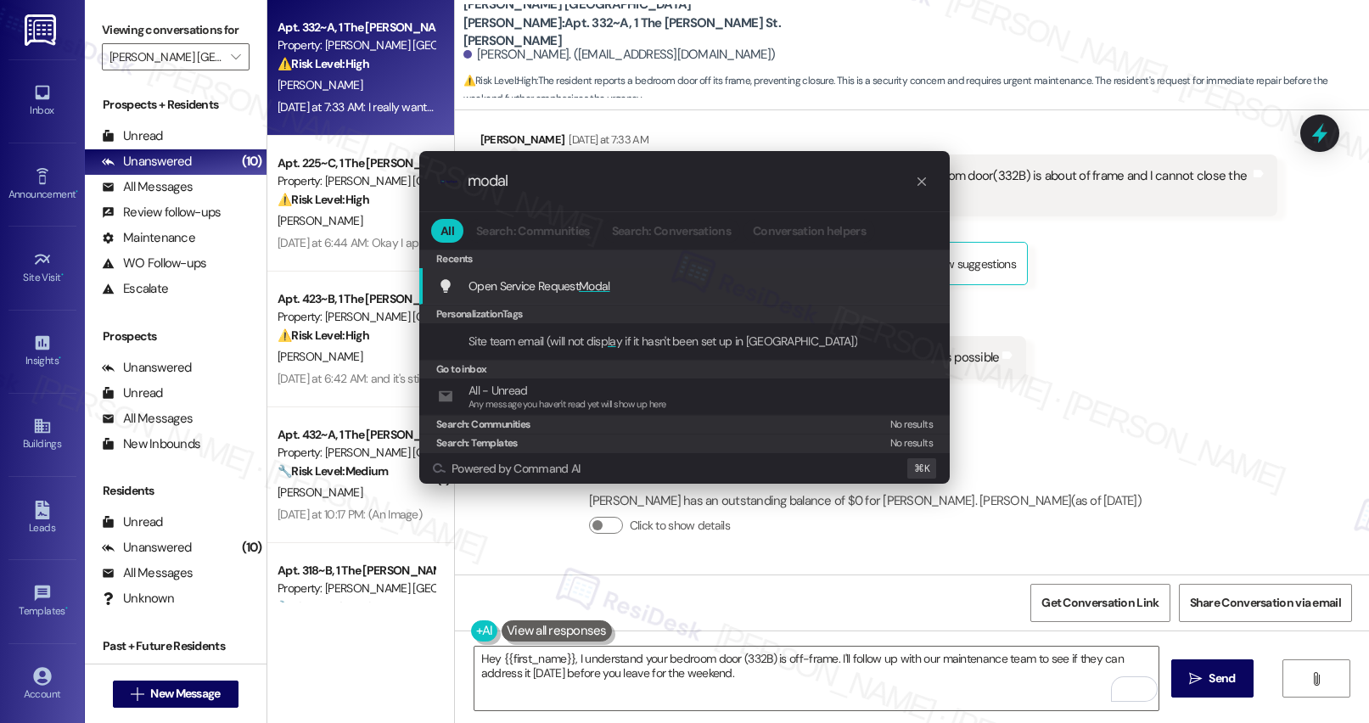
click at [724, 288] on div "Open Service Request Modal Add shortcut" at bounding box center [686, 286] width 496 height 19
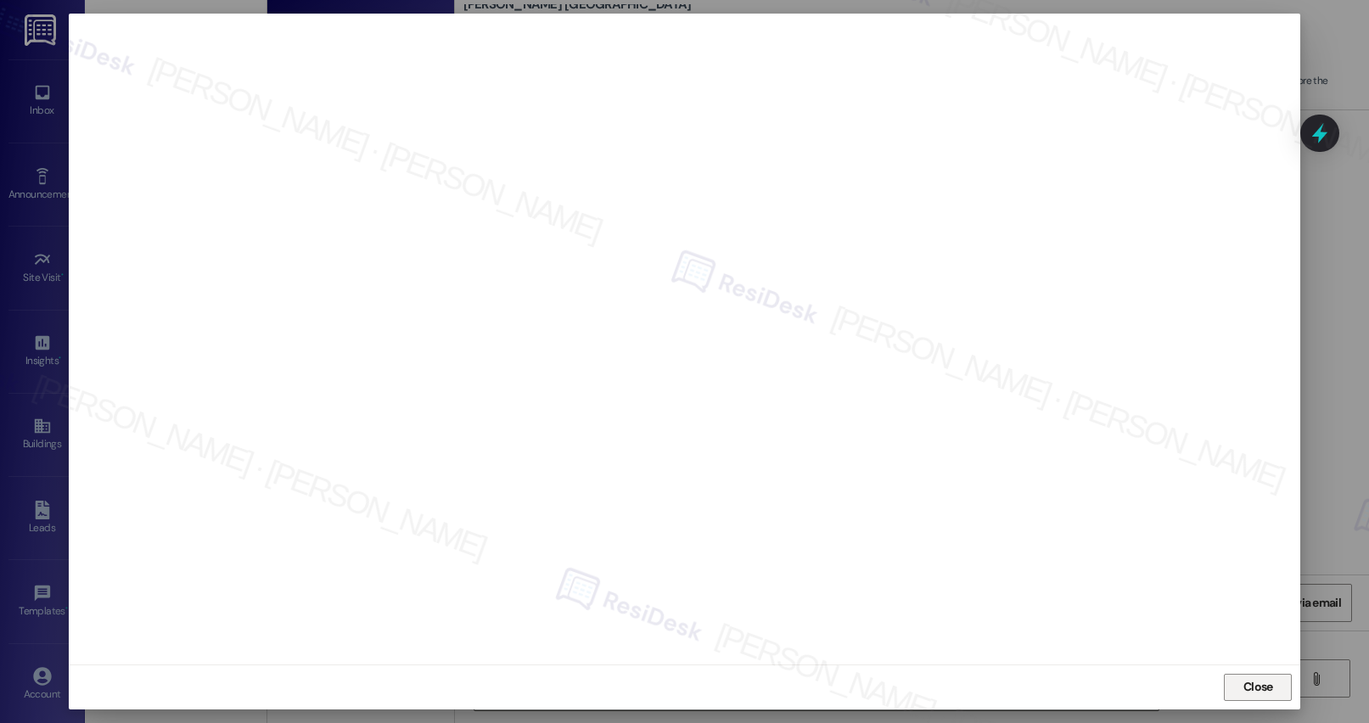
click at [1211, 495] on span "Close" at bounding box center [1258, 687] width 30 height 18
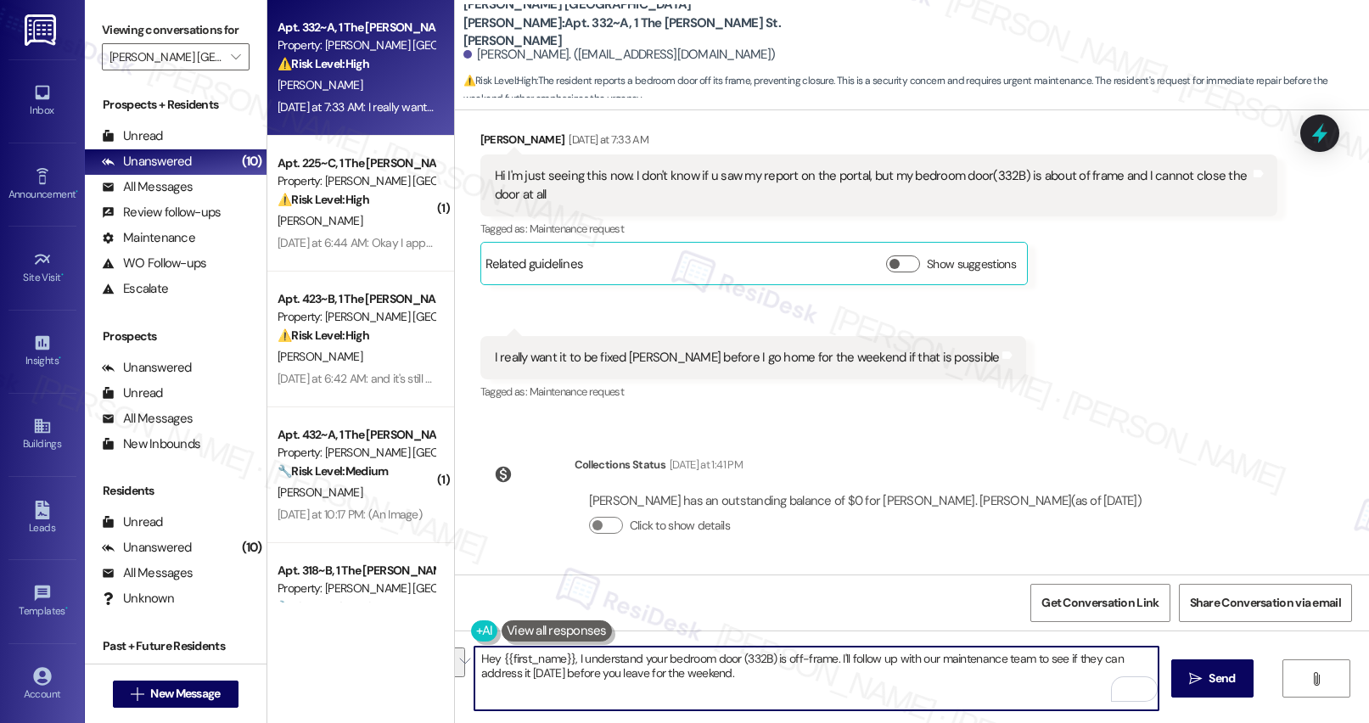
drag, startPoint x: 775, startPoint y: 674, endPoint x: 576, endPoint y: 660, distance: 199.0
click at [576, 495] on textarea "Hey {{first_name}}, I understand your bedroom door (332B) is off-frame. I'll fo…" at bounding box center [816, 679] width 684 height 64
click at [758, 495] on textarea "Hey {{first_name}}, I understand your bedroom door (332B) is off-frame. I'll fo…" at bounding box center [816, 679] width 684 height 64
click at [829, 495] on textarea "Hey {{first_name}}, I understand your bedroom door (332B) is off-frame. I'll fo…" at bounding box center [816, 679] width 684 height 64
click at [512, 495] on textarea "Hey {{first_name}}, I understand your bedroom door (332B) is off-frame. I'll fo…" at bounding box center [816, 679] width 684 height 64
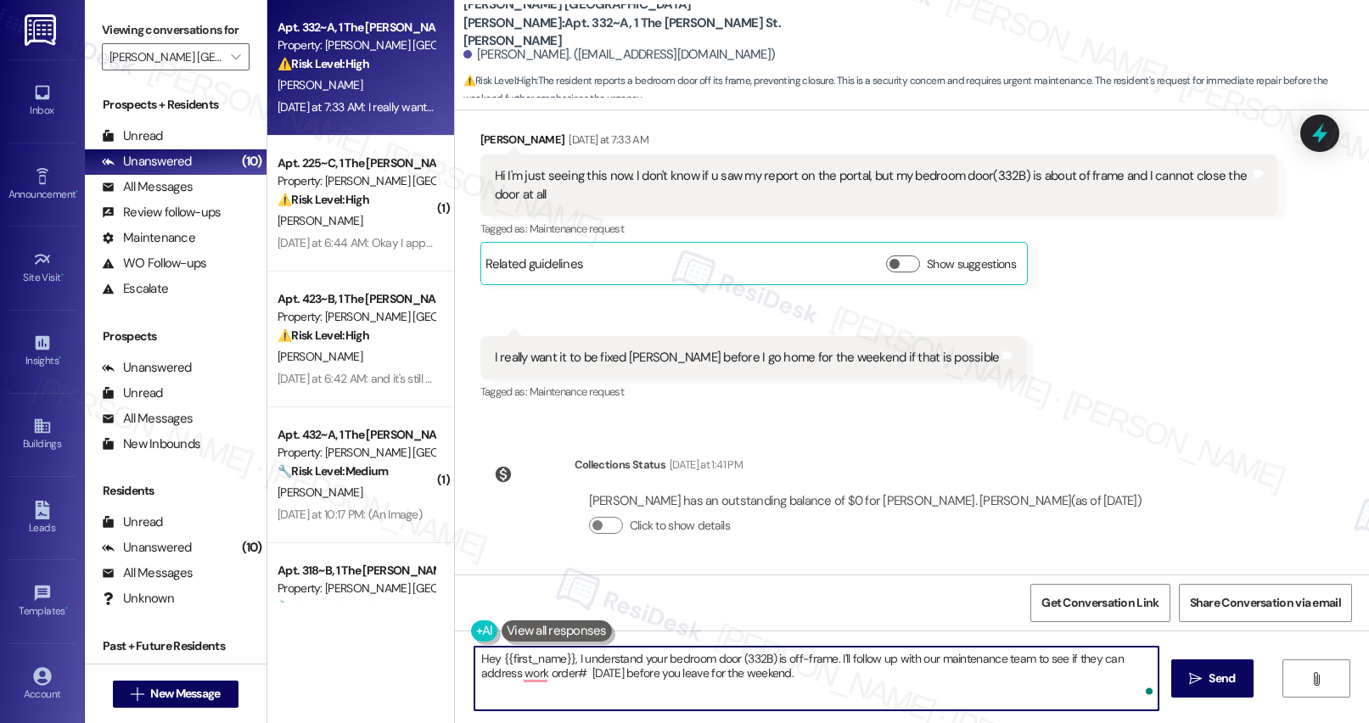
paste textarea "12952381"
click at [921, 495] on textarea "Hey {{first_name}}, I understand your bedroom door (332B) is off-frame. I'll fo…" at bounding box center [816, 679] width 684 height 64
click at [485, 136] on div "[PERSON_NAME] [DATE] at 7:33 AM" at bounding box center [879, 143] width 798 height 24
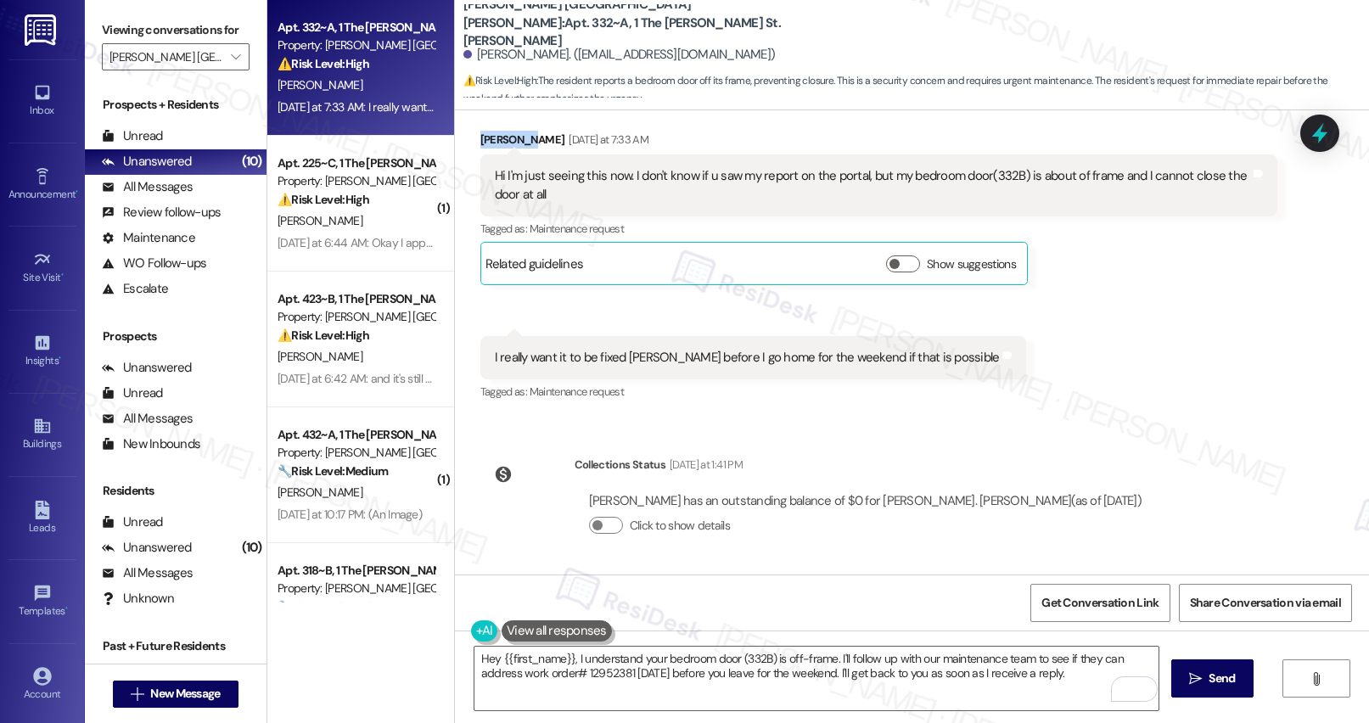
click at [485, 136] on div "[PERSON_NAME] [DATE] at 7:33 AM" at bounding box center [879, 143] width 798 height 24
copy div "[PERSON_NAME]"
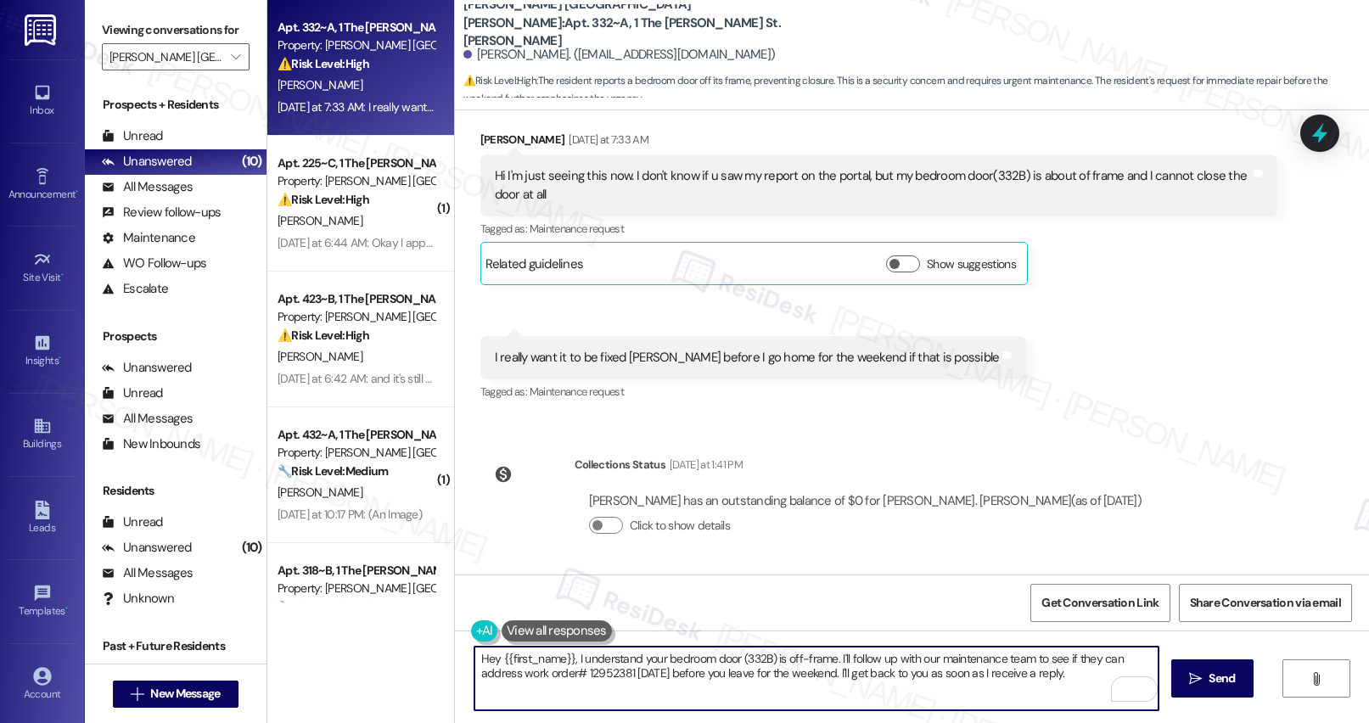
drag, startPoint x: 492, startPoint y: 659, endPoint x: 562, endPoint y: 657, distance: 69.6
click at [562, 495] on textarea "Hey {{first_name}}, I understand your bedroom door (332B) is off-frame. I'll fo…" at bounding box center [816, 679] width 684 height 64
paste textarea "[PERSON_NAME]"
type textarea "Hey [PERSON_NAME], I understand your bedroom door (332B) is off-frame. I'll fol…"
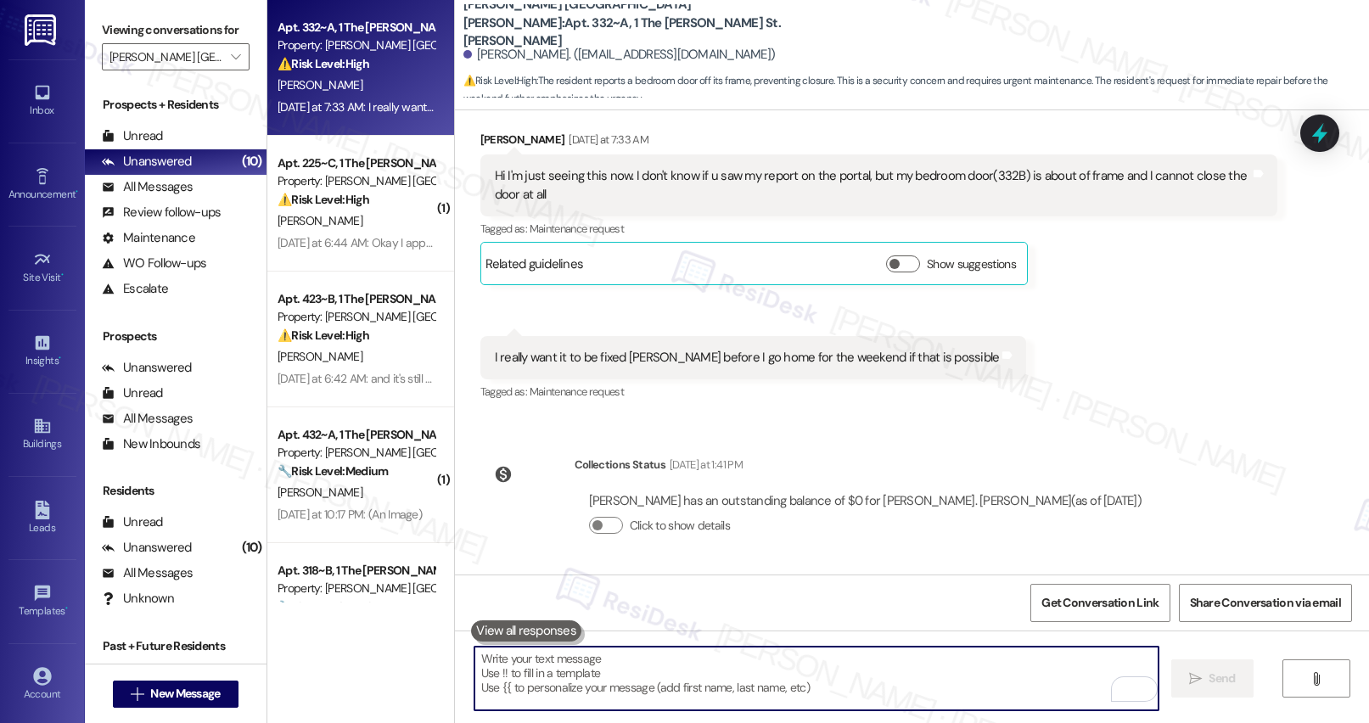
click at [574, 495] on textarea "To enrich screen reader interactions, please activate Accessibility in Grammarl…" at bounding box center [816, 679] width 684 height 64
paste textarea "Hi [PERSON_NAME], I understand your bedroom door (332B) is off-frame. I’ll foll…"
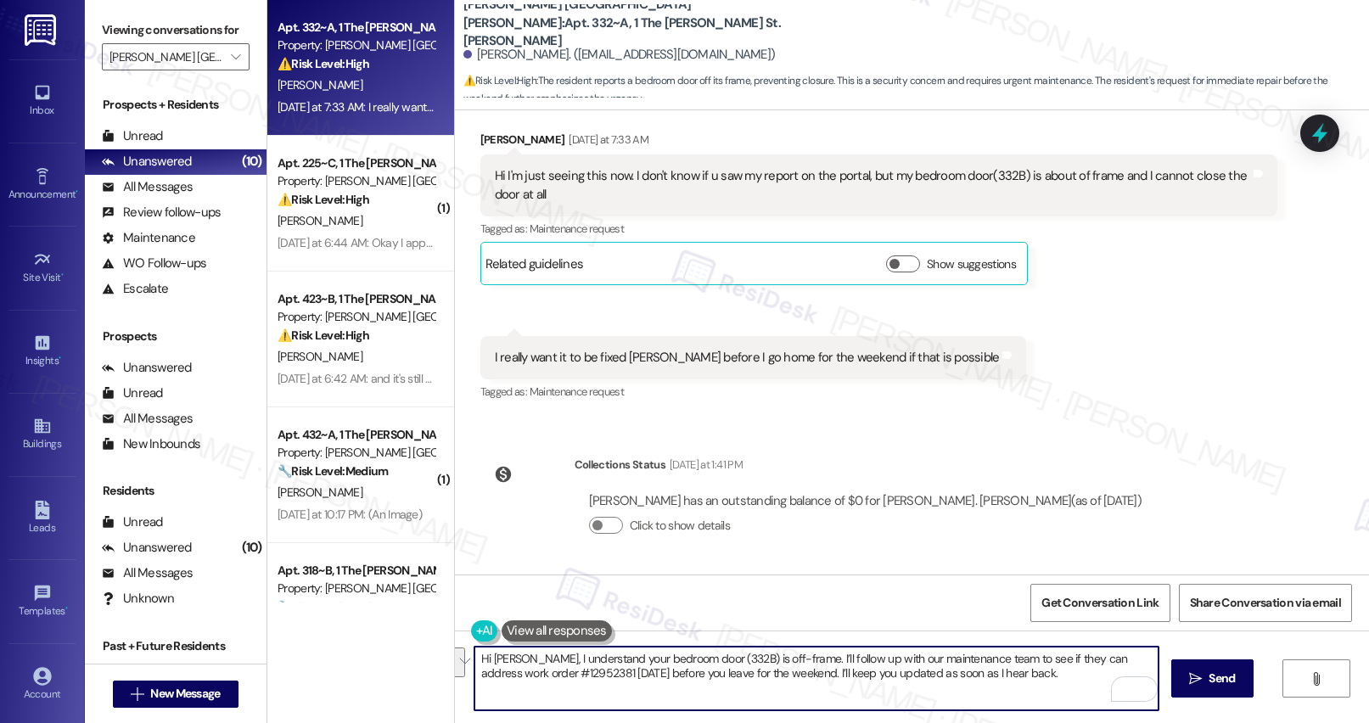
drag, startPoint x: 592, startPoint y: 658, endPoint x: 835, endPoint y: 670, distance: 242.9
click at [835, 495] on textarea "Hi [PERSON_NAME], I understand your bedroom door (332B) is off-frame. I’ll foll…" at bounding box center [816, 679] width 684 height 64
click at [898, 495] on textarea "Hi [PERSON_NAME], I understand your bedroom door (332B) is off-frame. I’ll foll…" at bounding box center [816, 679] width 684 height 64
drag, startPoint x: 849, startPoint y: 657, endPoint x: 988, endPoint y: 660, distance: 139.2
click at [988, 495] on textarea "Hi [PERSON_NAME], I understand your bedroom door (332B) is off-frame. I’ll foll…" at bounding box center [816, 679] width 684 height 64
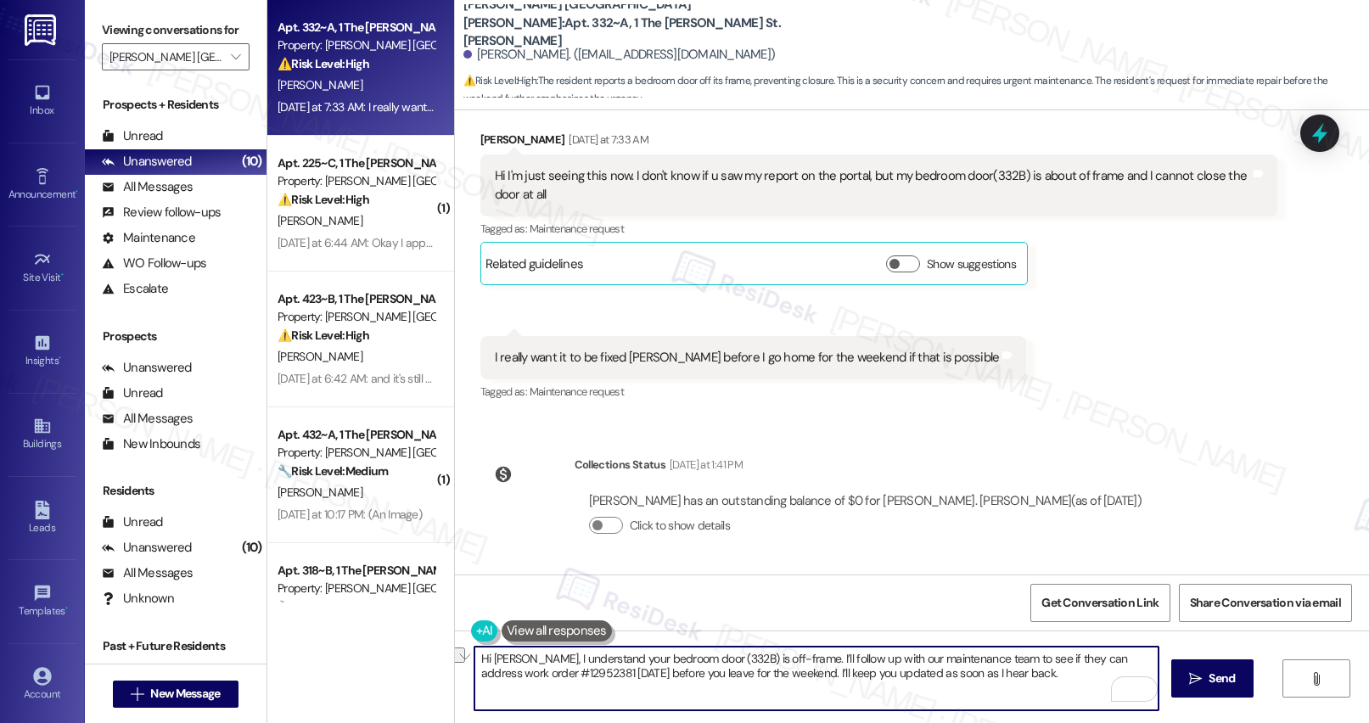
click at [988, 495] on textarea "Hi [PERSON_NAME], I understand your bedroom door (332B) is off-frame. I’ll foll…" at bounding box center [816, 679] width 684 height 64
drag, startPoint x: 494, startPoint y: 667, endPoint x: 703, endPoint y: 675, distance: 209.7
click at [703, 495] on textarea "Hi [PERSON_NAME], I understand your bedroom door (332B) is off-frame. I’ll foll…" at bounding box center [816, 679] width 684 height 64
click at [798, 495] on textarea "Hi [PERSON_NAME], I understand your bedroom door (332B) is off-frame. I’ll foll…" at bounding box center [816, 679] width 684 height 64
click at [998, 495] on textarea "Hi [PERSON_NAME], I understand your bedroom door (332B) is off-frame. I’ll foll…" at bounding box center [816, 679] width 684 height 64
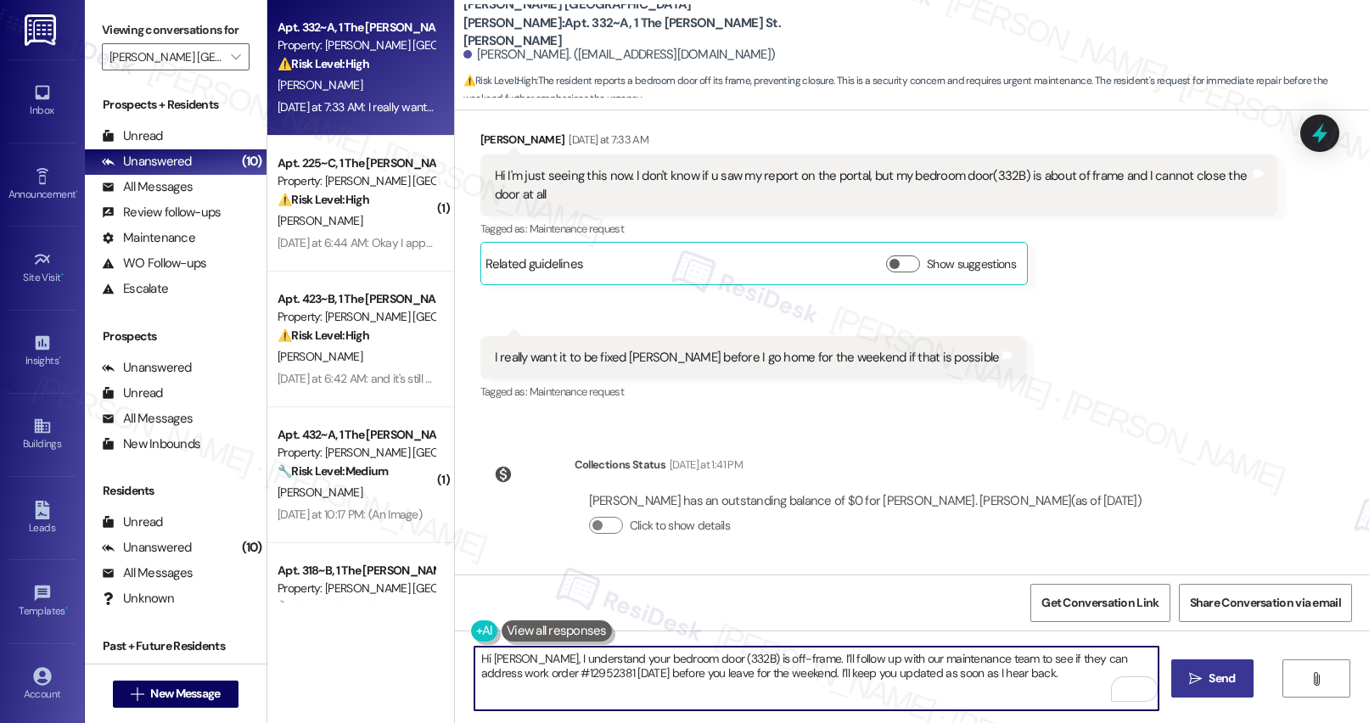
type textarea "Hi [PERSON_NAME], I understand your bedroom door (332B) is off-frame. I’ll foll…"
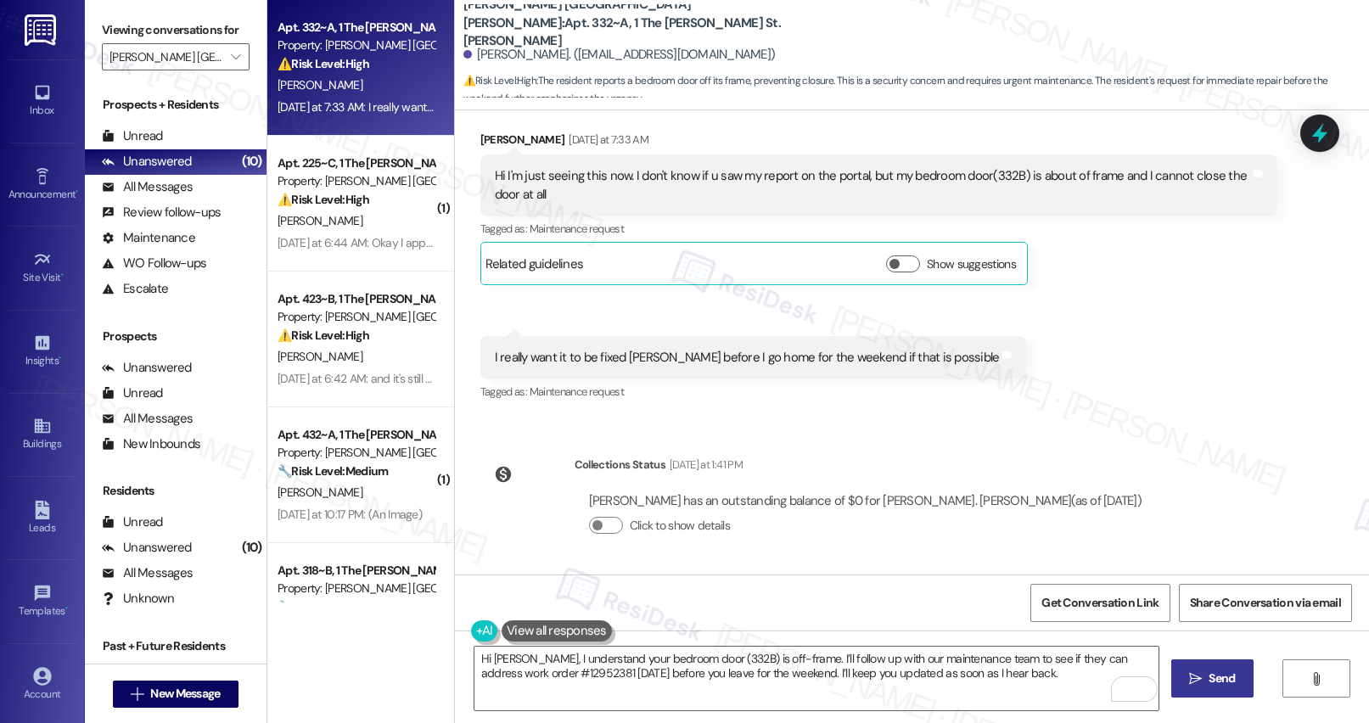
click at [1209, 495] on span "Send" at bounding box center [1221, 678] width 26 height 18
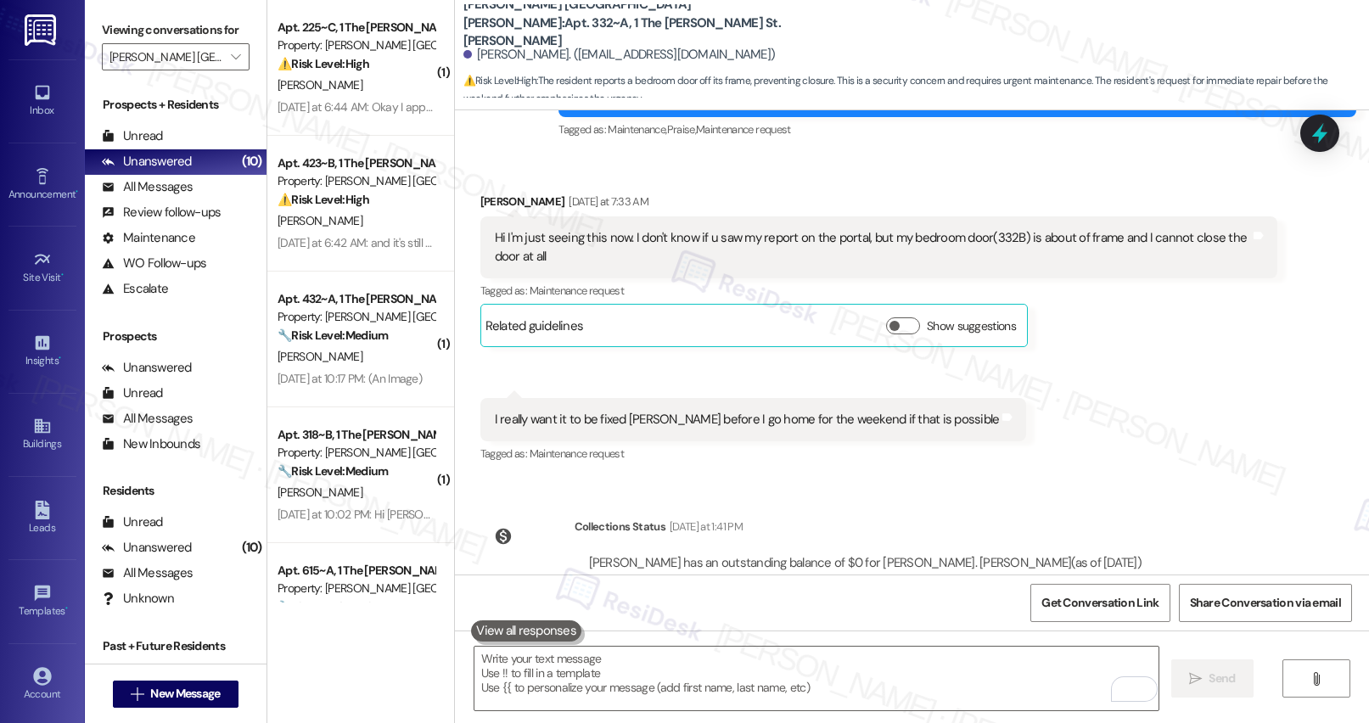
scroll to position [820, 0]
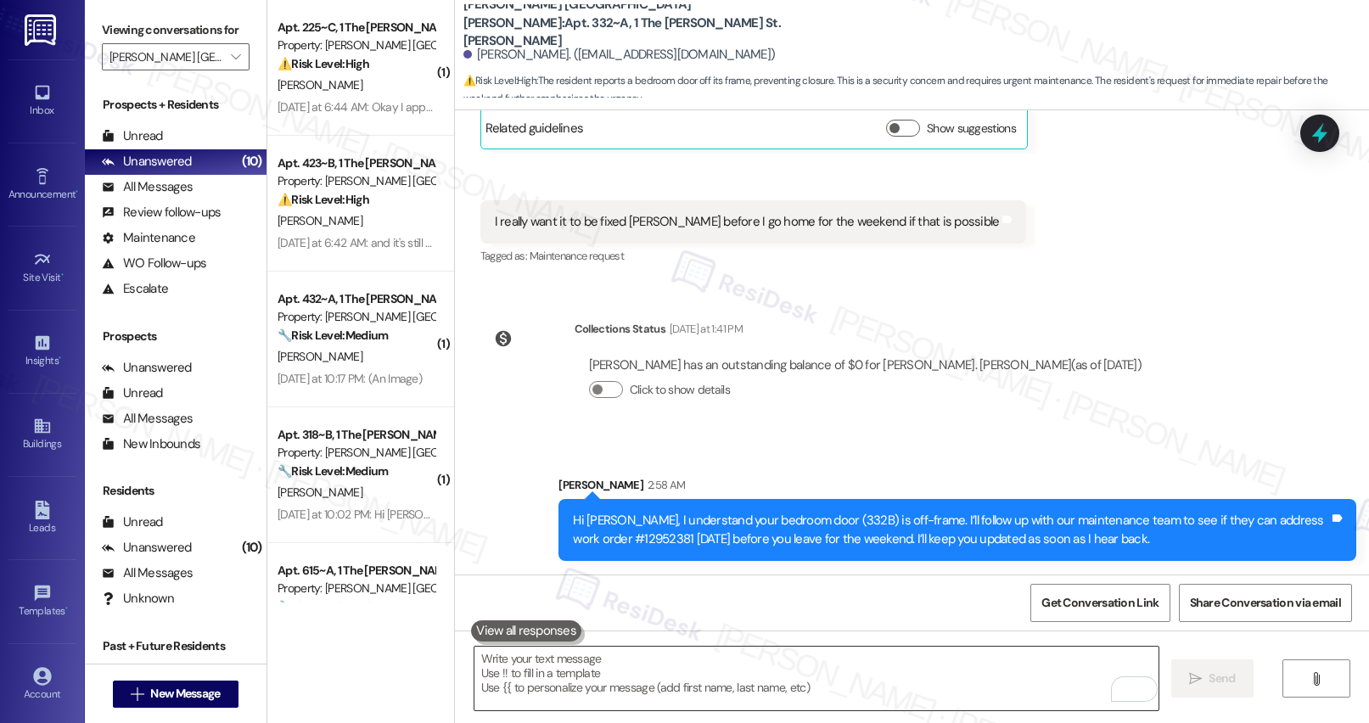
click at [658, 495] on textarea "To enrich screen reader interactions, please activate Accessibility in Grammarl…" at bounding box center [816, 679] width 684 height 64
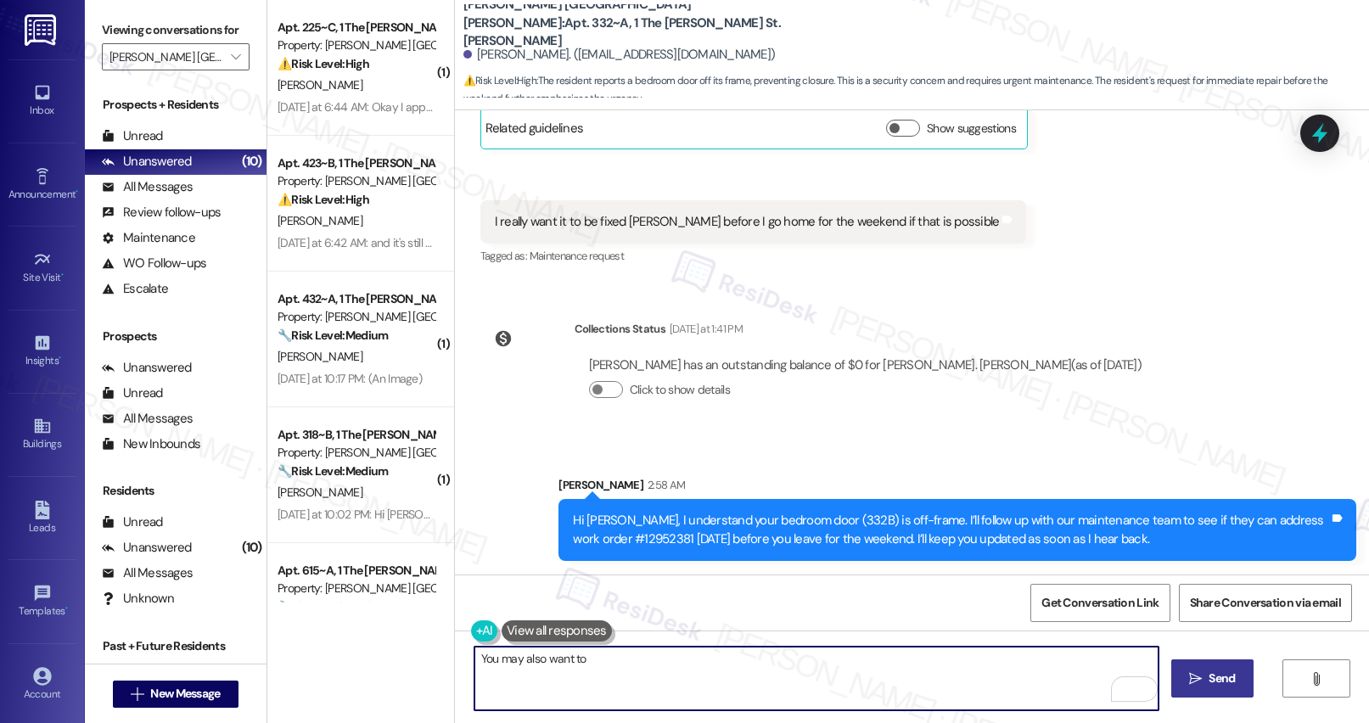
type textarea "You may also want to"
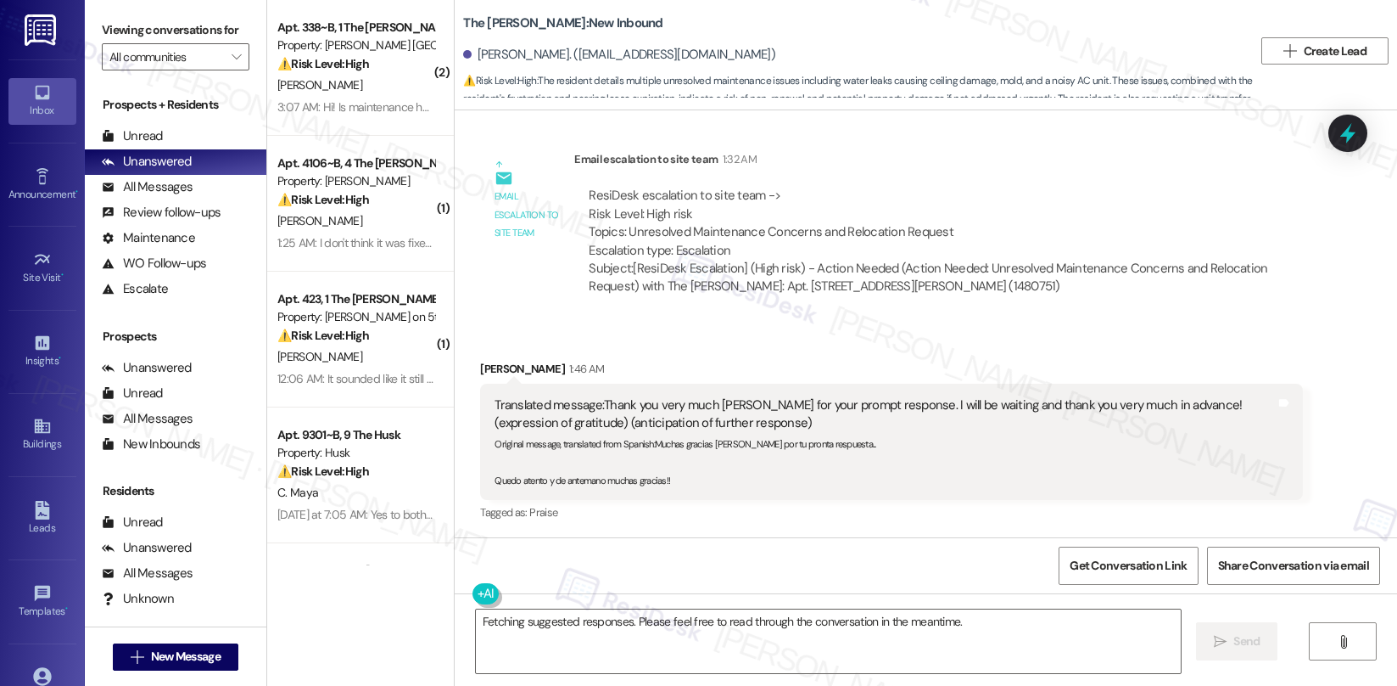
scroll to position [2196, 0]
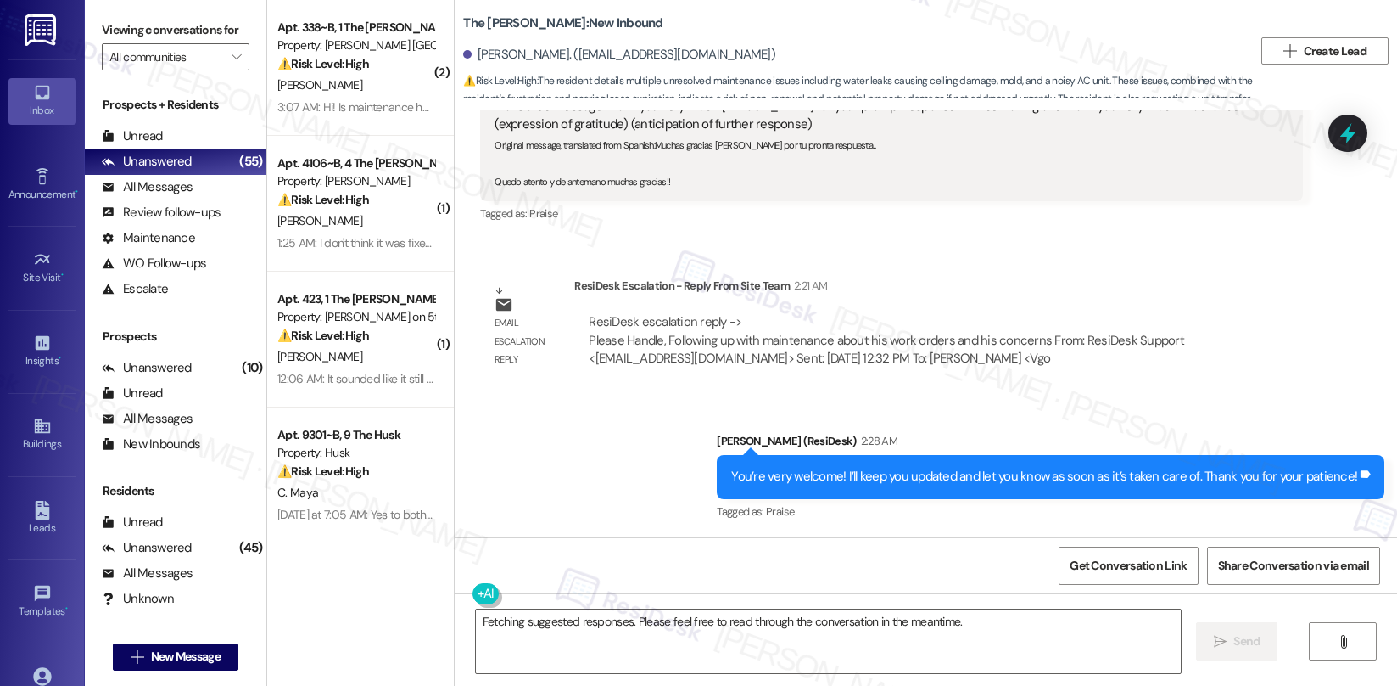
click at [675, 346] on div "ResiDesk escalation reply -> Please Handle, Following up with maintenance about…" at bounding box center [887, 339] width 596 height 53
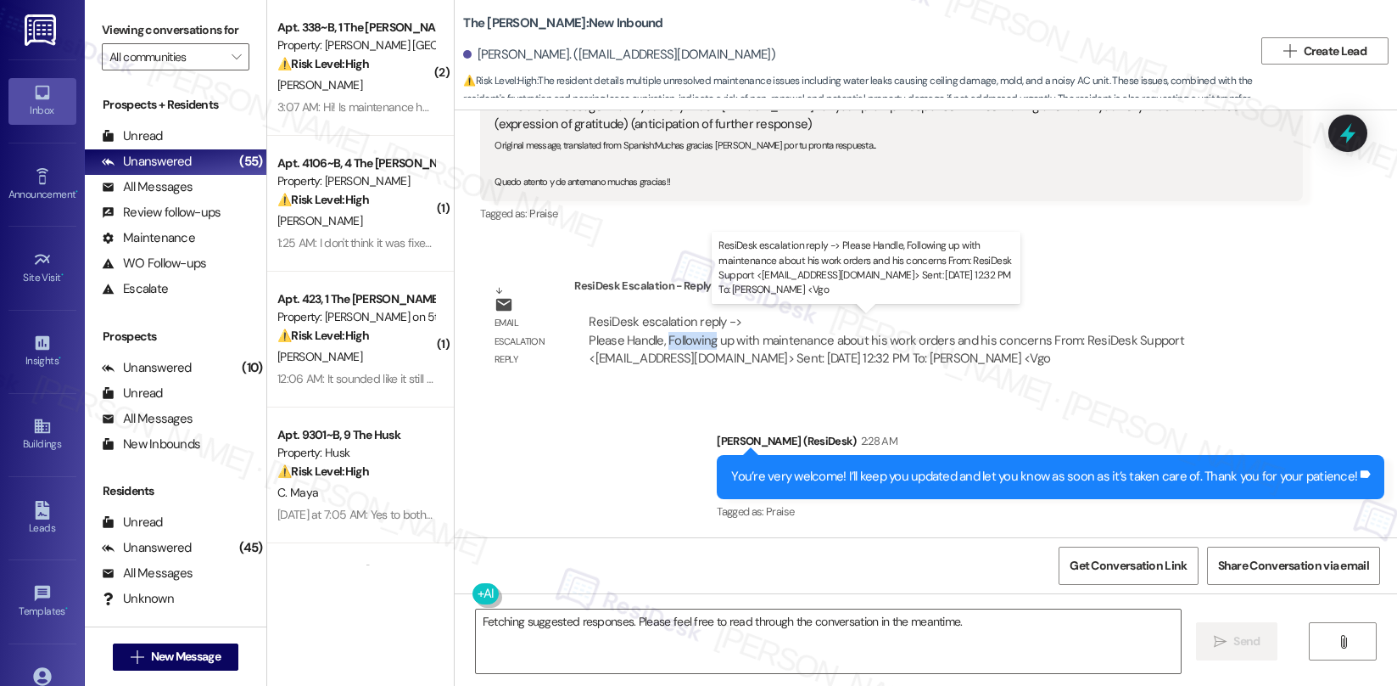
click at [724, 347] on div "ResiDesk escalation reply -> Please Handle, Following up with maintenance about…" at bounding box center [887, 339] width 596 height 53
click at [724, 348] on div "ResiDesk escalation reply -> Please Handle, Following up with maintenance about…" at bounding box center [887, 339] width 596 height 53
click at [723, 348] on div "ResiDesk escalation reply -> Please Handle, Following up with maintenance about…" at bounding box center [887, 339] width 596 height 53
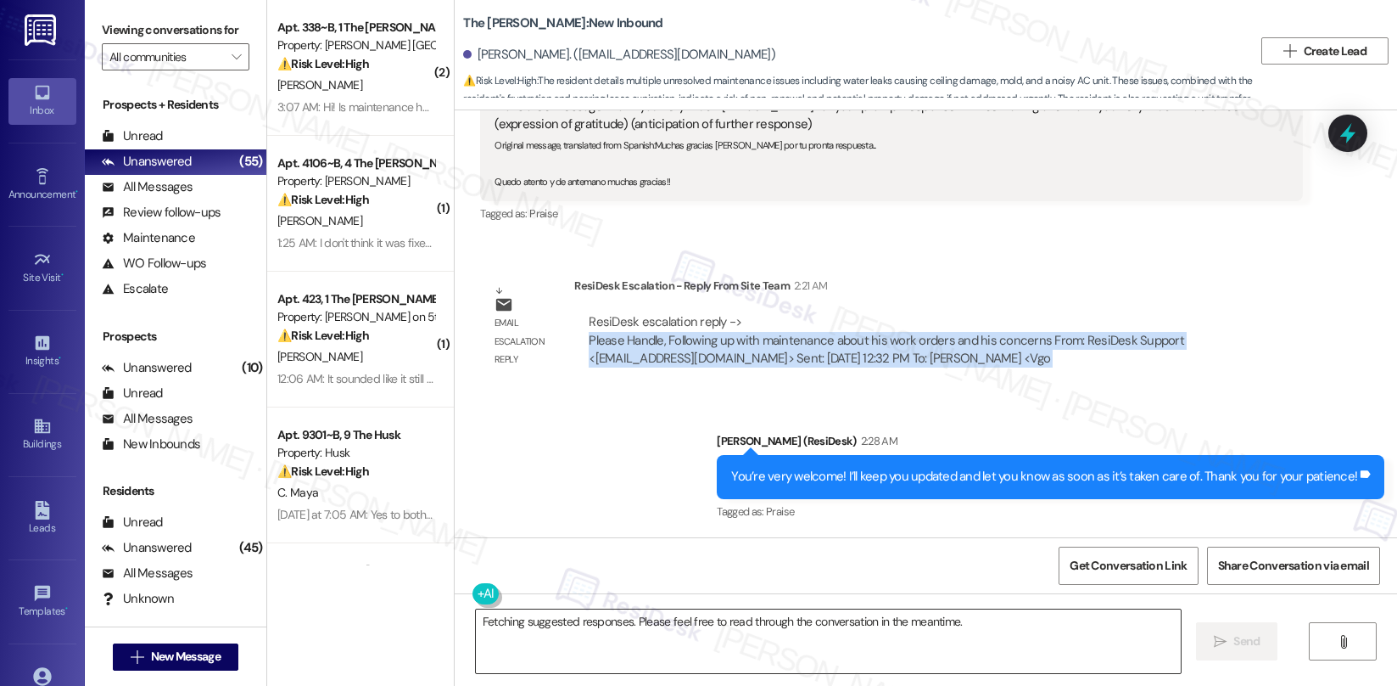
click at [654, 628] on textarea "Fetching suggested responses. Please feel free to read through the conversation…" at bounding box center [828, 641] width 705 height 64
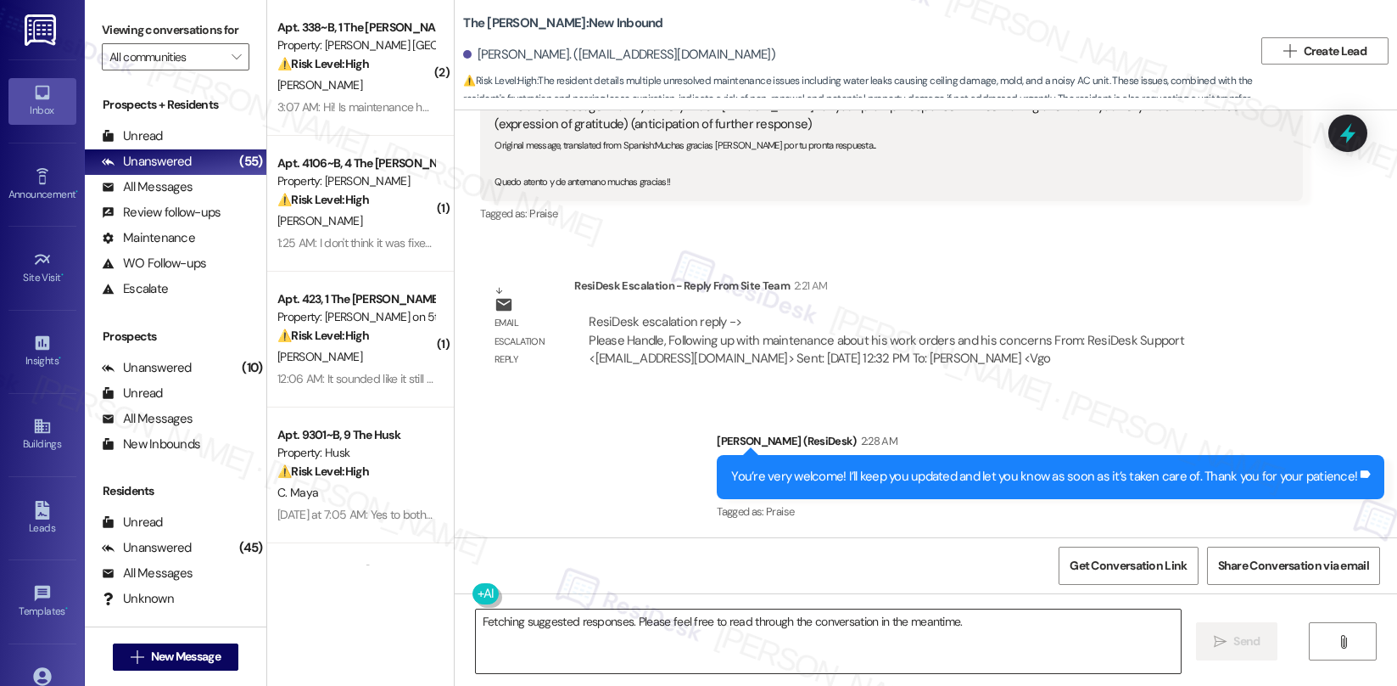
click at [654, 627] on textarea "Fetching suggested responses. Please feel free to read through the conversation…" at bounding box center [828, 641] width 705 height 64
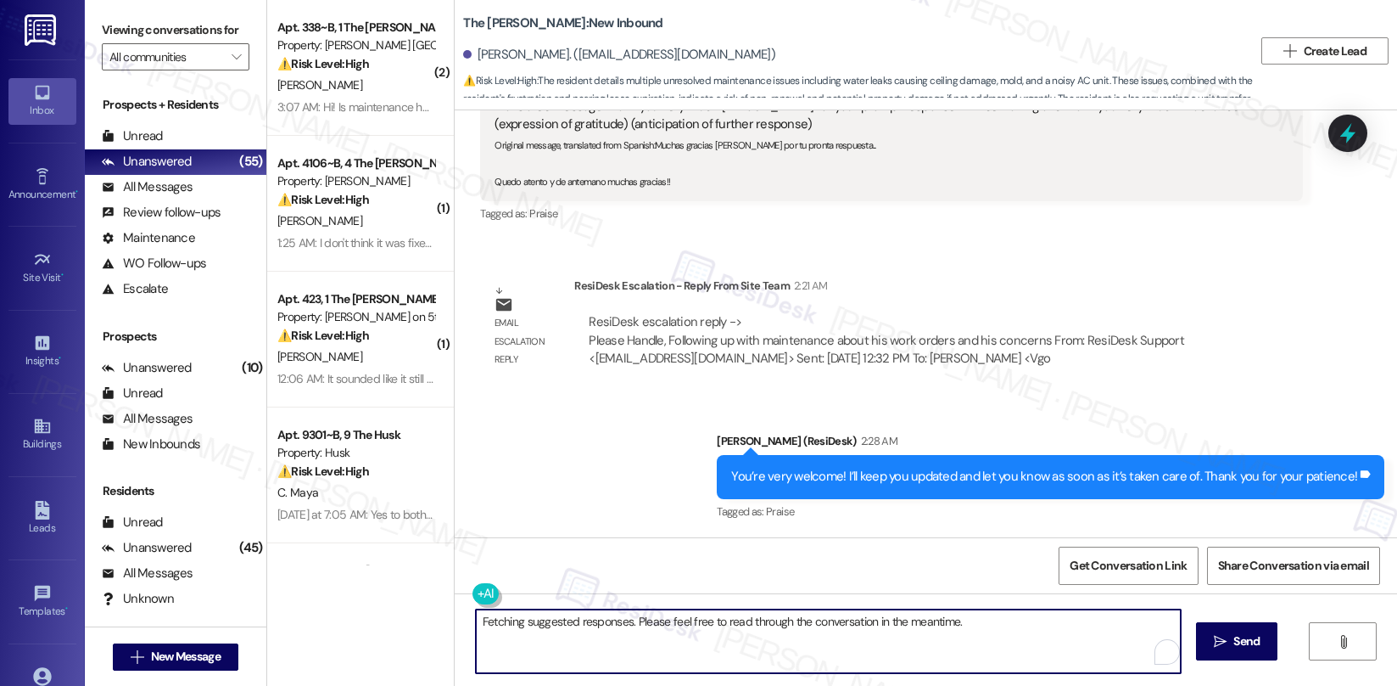
click at [655, 626] on textarea "Fetching suggested responses. Please feel free to read through the conversation…" at bounding box center [828, 641] width 705 height 64
click at [479, 54] on div "Gabriel Kuri. (kurigabriel3@gmail.com)" at bounding box center [619, 55] width 312 height 18
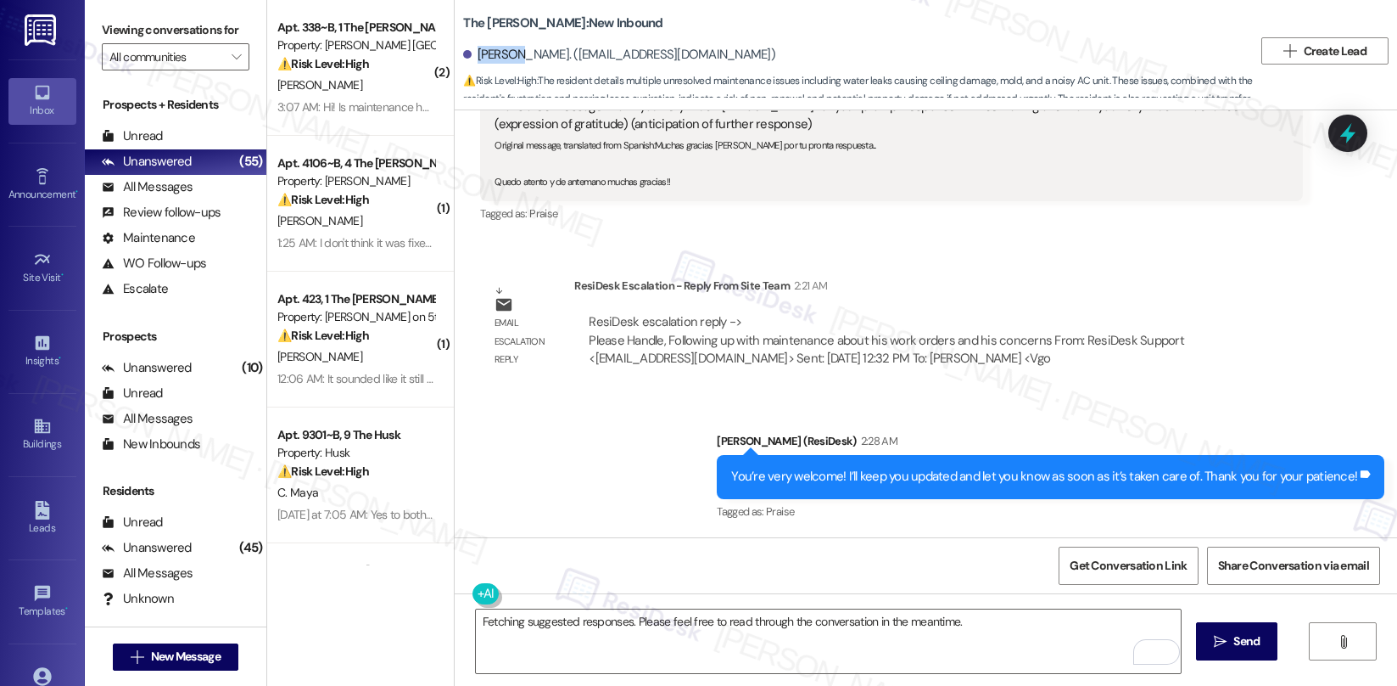
copy div "Gabriel"
click at [600, 630] on textarea "Fetching suggested responses. Please feel free to read through the conversation…" at bounding box center [828, 641] width 705 height 64
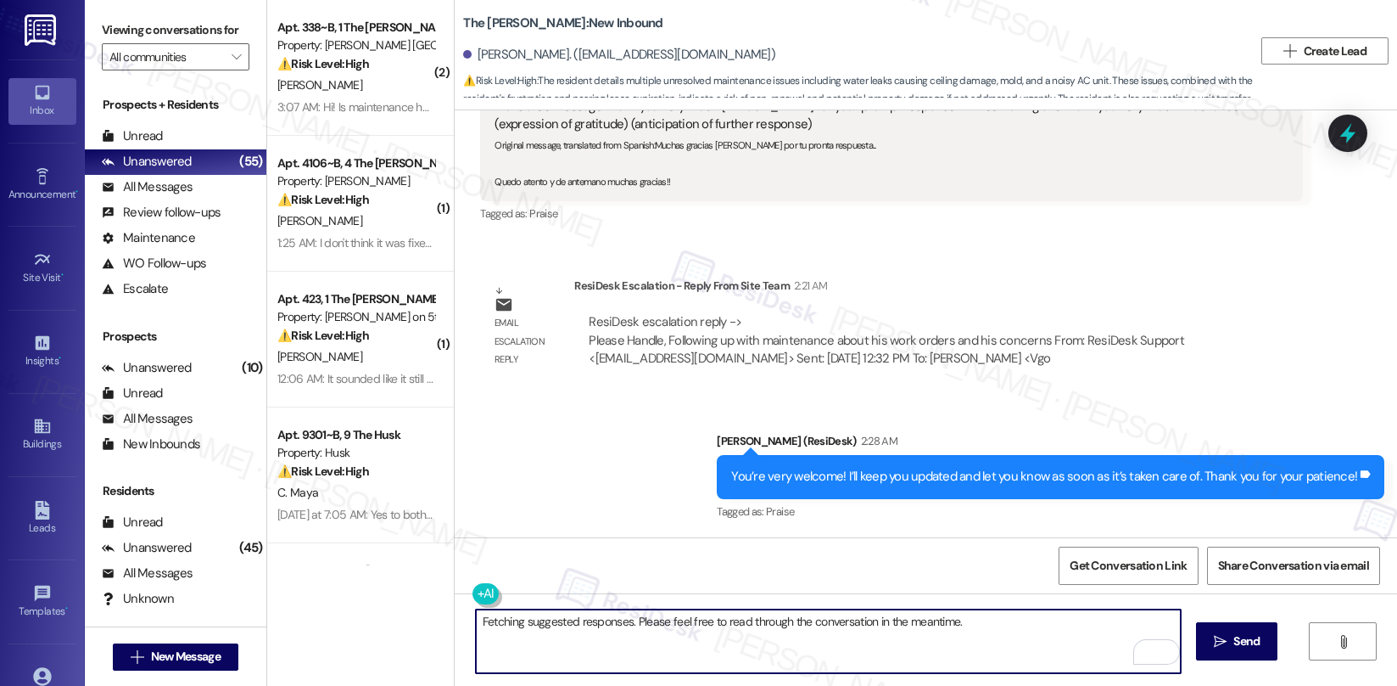
click at [600, 630] on textarea "Fetching suggested responses. Please feel free to read through the conversation…" at bounding box center [828, 641] width 705 height 64
paste textarea "Gabriel"
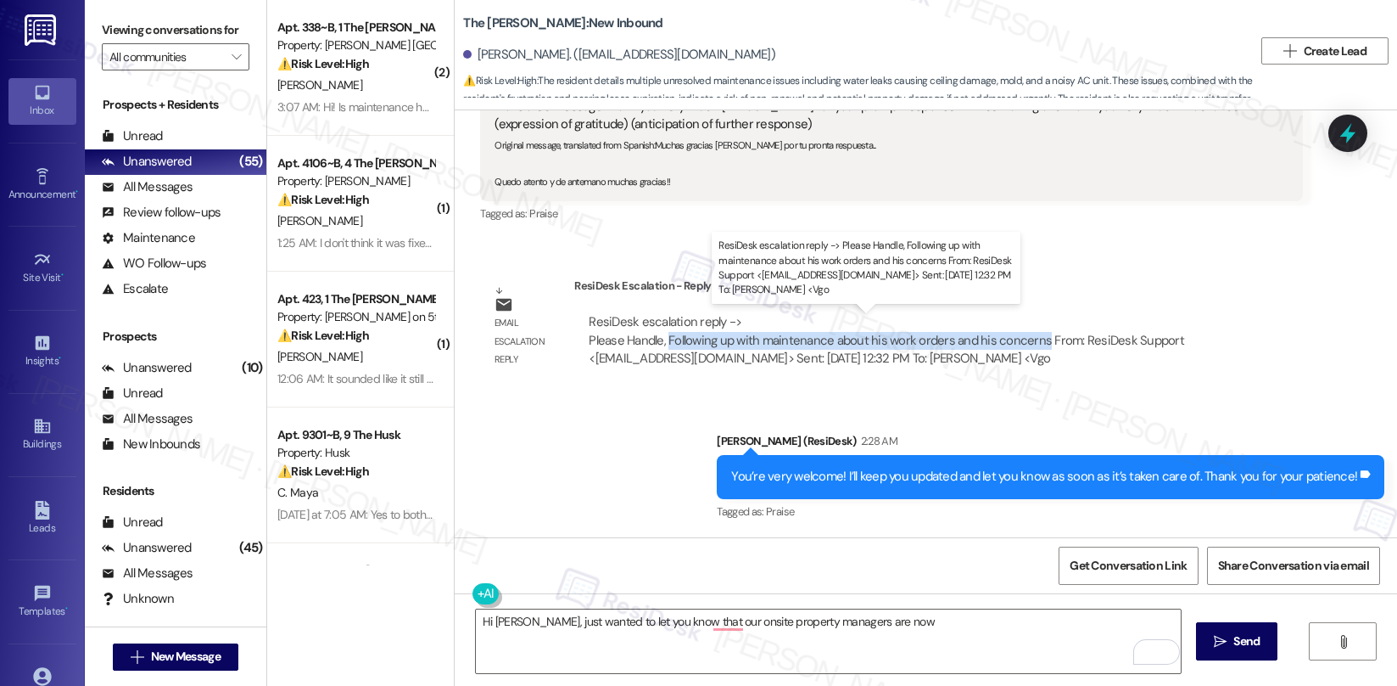
drag, startPoint x: 657, startPoint y: 339, endPoint x: 1029, endPoint y: 337, distance: 372.5
click at [1029, 337] on div "ResiDesk escalation reply -> Please Handle, Following up with maintenance about…" at bounding box center [887, 339] width 596 height 53
copy div "Following up with maintenance about his work orders and his concerns"
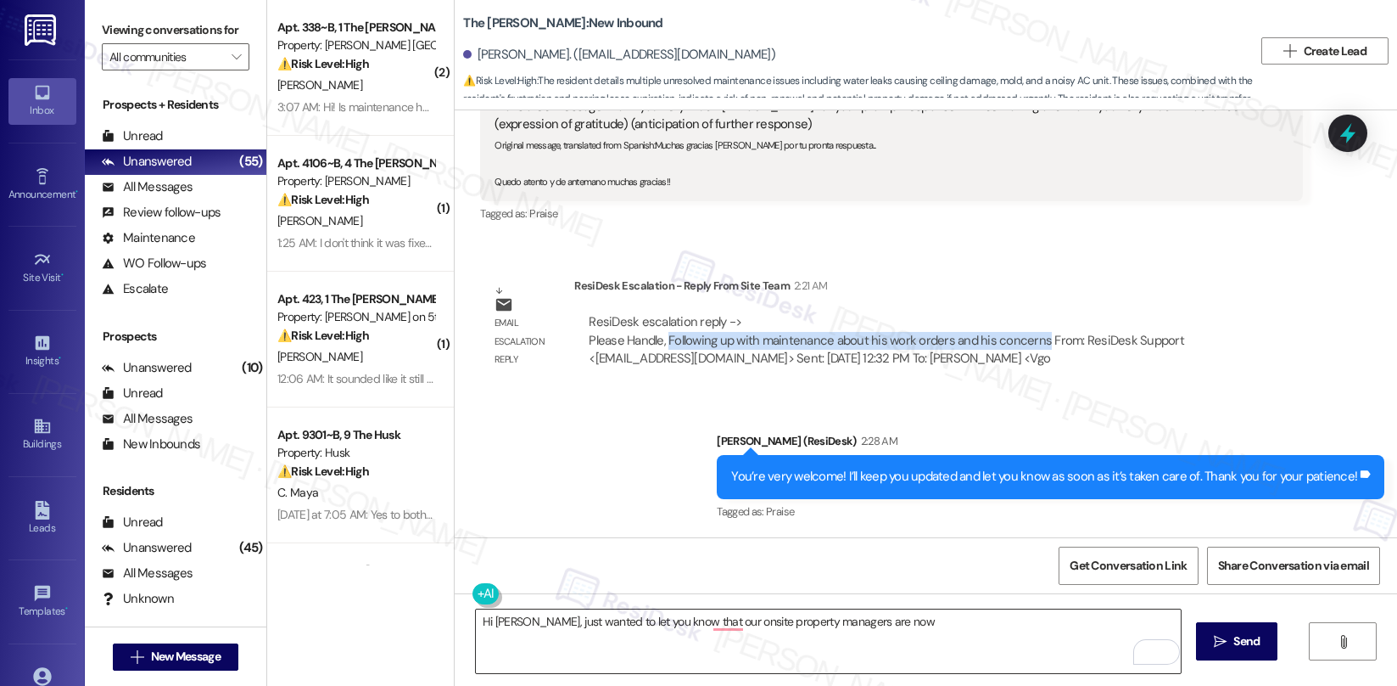
click at [915, 619] on textarea "Hi Gabriel, just wanted to let you know that our onsite property managers are n…" at bounding box center [828, 641] width 705 height 64
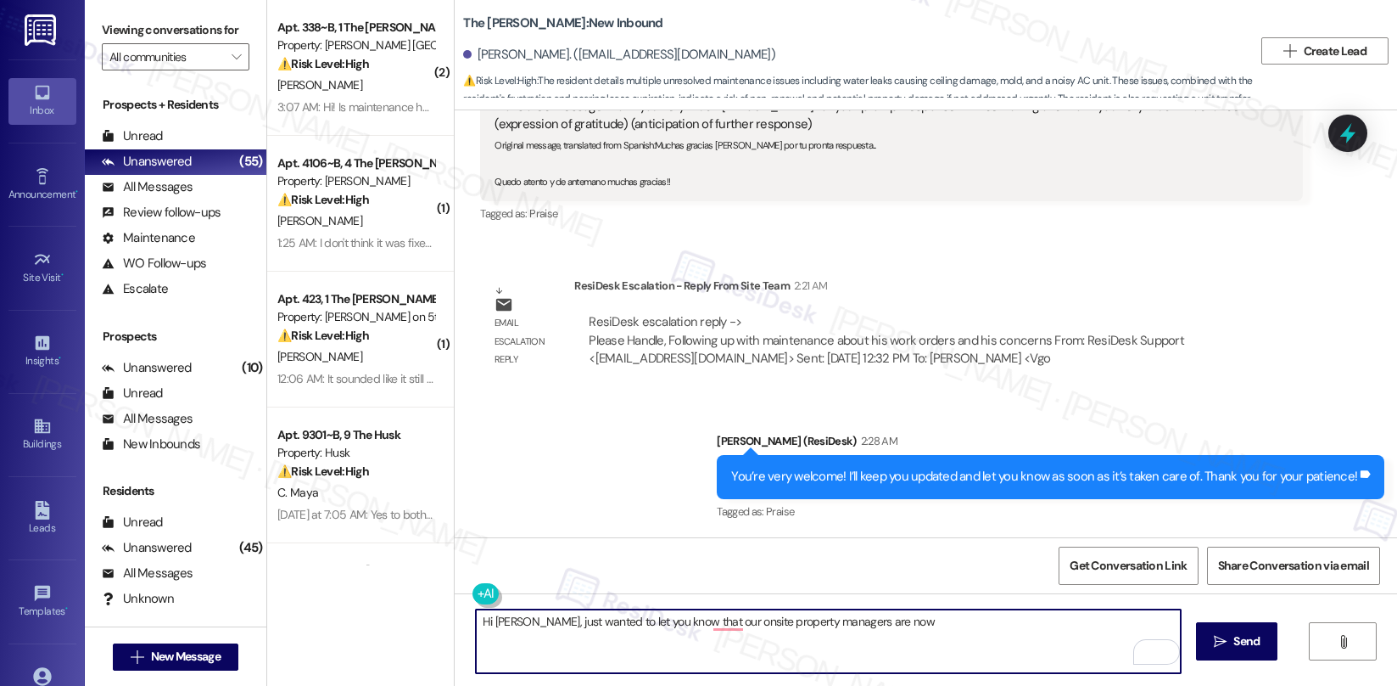
paste textarea "Following up with maintenance about his work orders and his concerns"
click at [881, 621] on textarea "Hi Gabriel, just wanted to let you know that our onsite property managers are n…" at bounding box center [828, 641] width 705 height 64
click at [932, 619] on textarea "Hi Gabriel, just wanted to let you know that our onsite property managers are n…" at bounding box center [828, 641] width 705 height 64
click at [931, 618] on textarea "Hi Gabriel, just wanted to let you know that our onsite property managers are n…" at bounding box center [828, 641] width 705 height 64
click at [930, 617] on textarea "Hi Gabriel, just wanted to let you know that our onsite property managers are n…" at bounding box center [828, 641] width 705 height 64
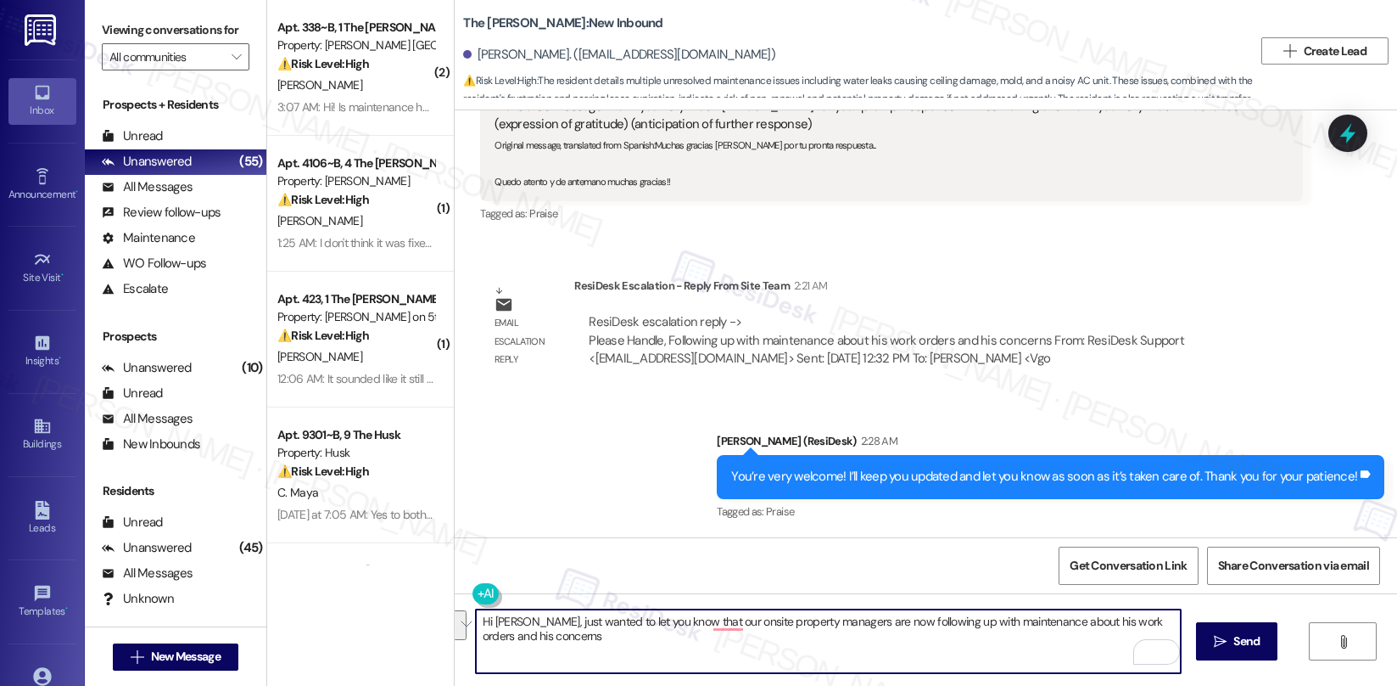
click at [809, 647] on textarea "Hi Gabriel, just wanted to let you know that our onsite property managers are n…" at bounding box center [828, 641] width 705 height 64
click at [728, 630] on textarea "Hi Gabriel, just wanted to let you know that our onsite property managers are n…" at bounding box center [828, 641] width 705 height 64
click at [714, 621] on textarea "Hi Gabriel, just wanted to let you know that our onsite property managers are n…" at bounding box center [828, 641] width 705 height 64
click at [546, 641] on textarea "Hi Gabriel, just wanted to let you know that our onsite property managers are n…" at bounding box center [828, 641] width 705 height 64
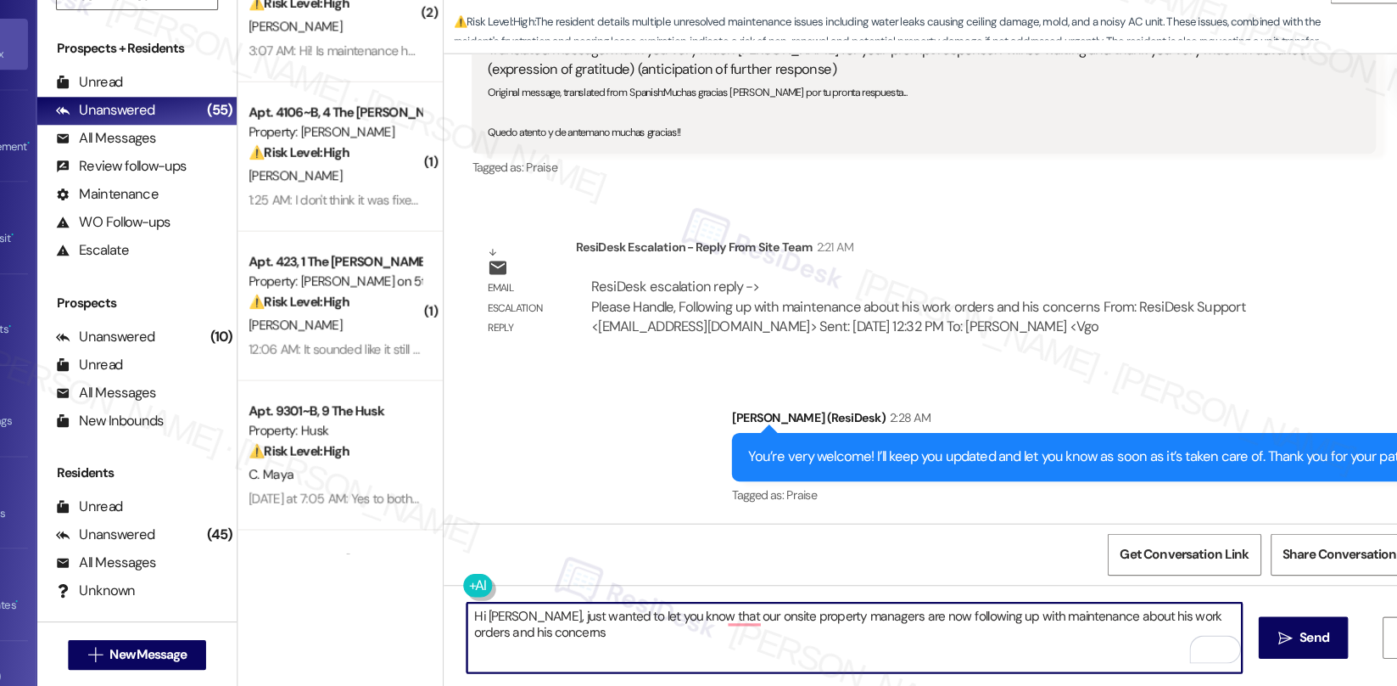
click at [1063, 619] on textarea "Hi Gabriel, just wanted to let you know that our onsite property managers are n…" at bounding box center [828, 641] width 705 height 64
click at [1062, 619] on textarea "Hi Gabriel, just wanted to let you know that our onsite property managers are n…" at bounding box center [828, 641] width 705 height 64
click at [1060, 622] on textarea "Hi Gabriel, just wanted to let you know that our onsite property managers are n…" at bounding box center [828, 641] width 705 height 64
click at [1092, 627] on textarea "Hi Gabriel, just wanted to let you know that our onsite property managers are n…" at bounding box center [828, 641] width 705 height 64
click at [476, 636] on textarea "Hi Gabriel, just wanted to let you know that our onsite property managers are n…" at bounding box center [828, 641] width 705 height 64
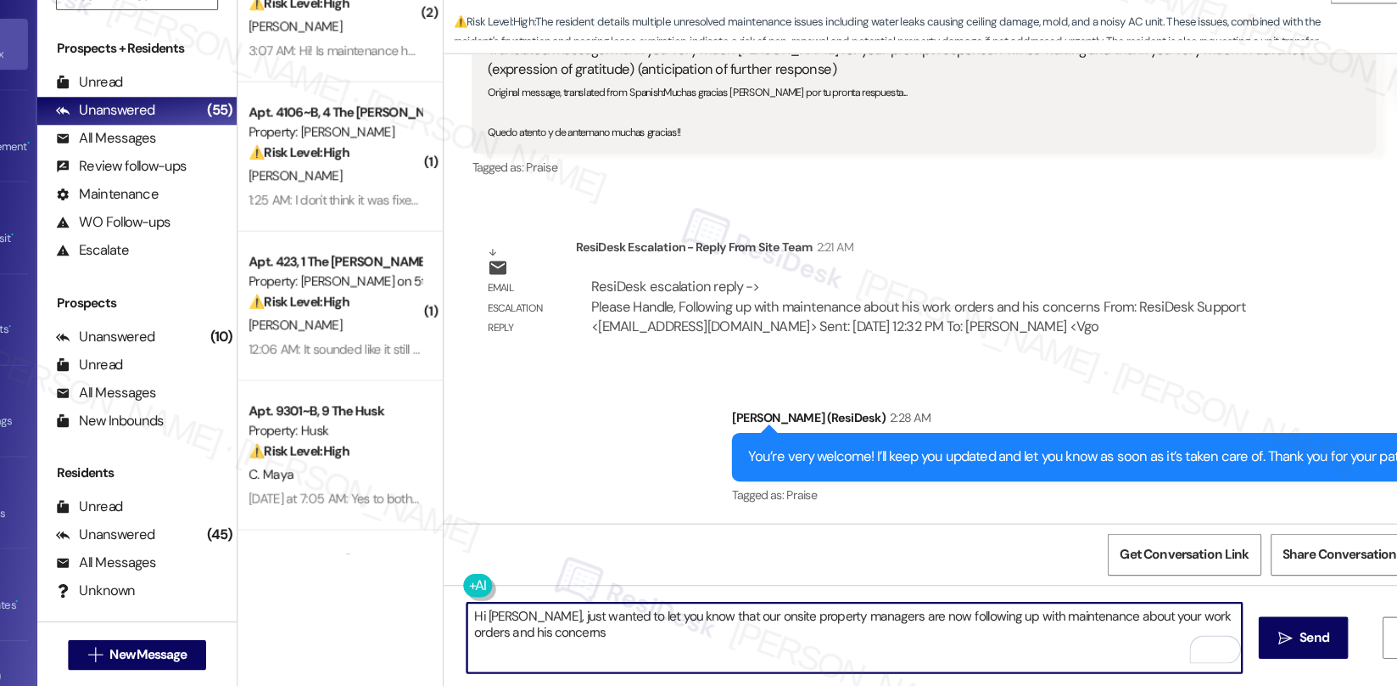
click at [476, 636] on textarea "Hi Gabriel, just wanted to let you know that our onsite property managers are n…" at bounding box center [828, 641] width 705 height 64
click at [552, 639] on textarea "Hi Gabriel, just wanted to let you know that our onsite property managers are n…" at bounding box center [828, 641] width 705 height 64
click at [739, 641] on textarea "Hi Gabriel, just wanted to let you know that our onsite property managers are n…" at bounding box center [828, 641] width 705 height 64
click at [753, 647] on textarea "Hi Gabriel, just wanted to let you know that our onsite property managers are n…" at bounding box center [828, 641] width 705 height 64
click at [755, 647] on textarea "Hi Gabriel, just wanted to let you know that our onsite property managers are n…" at bounding box center [828, 641] width 705 height 64
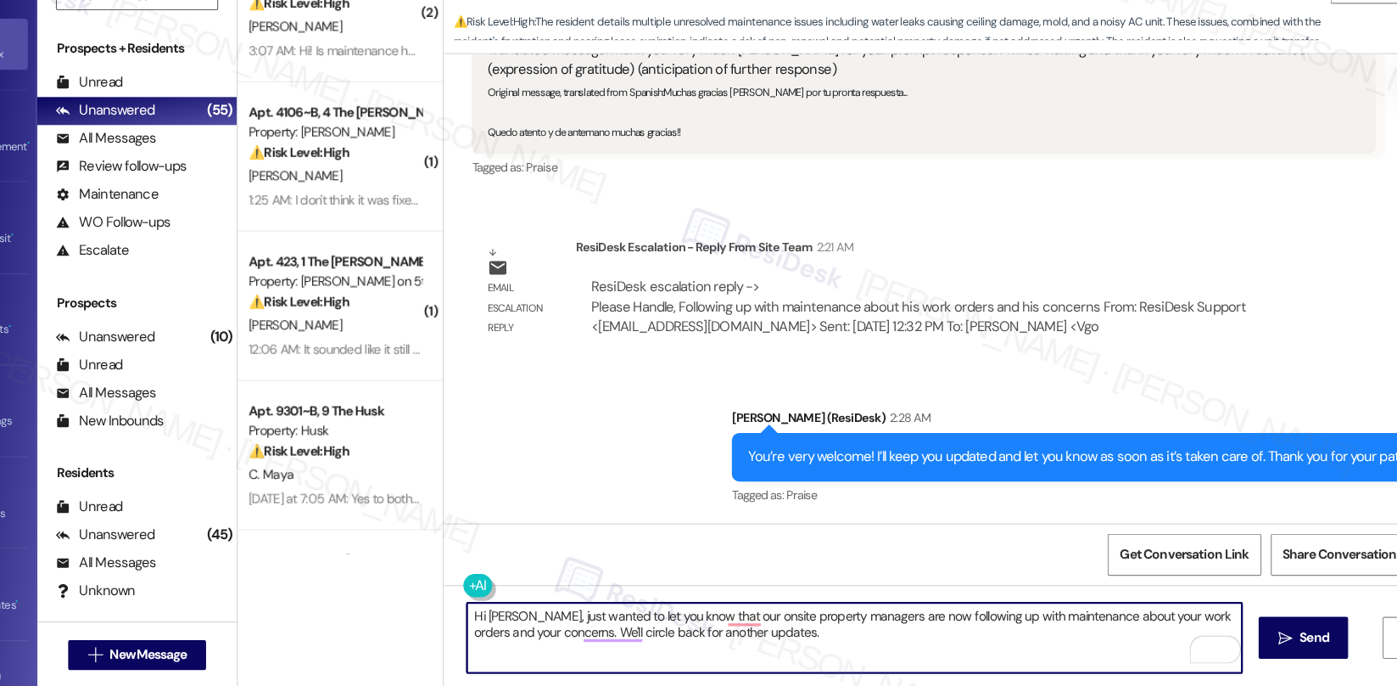
click at [1025, 624] on textarea "Hi Gabriel, just wanted to let you know that our onsite property managers are n…" at bounding box center [828, 641] width 705 height 64
click at [1025, 639] on textarea "Hi Gabriel, just wanted to let you know that our onsite property managers are n…" at bounding box center [828, 641] width 705 height 64
type textarea "Hi Gabriel, just wanted to let you know that our onsite property managers are n…"
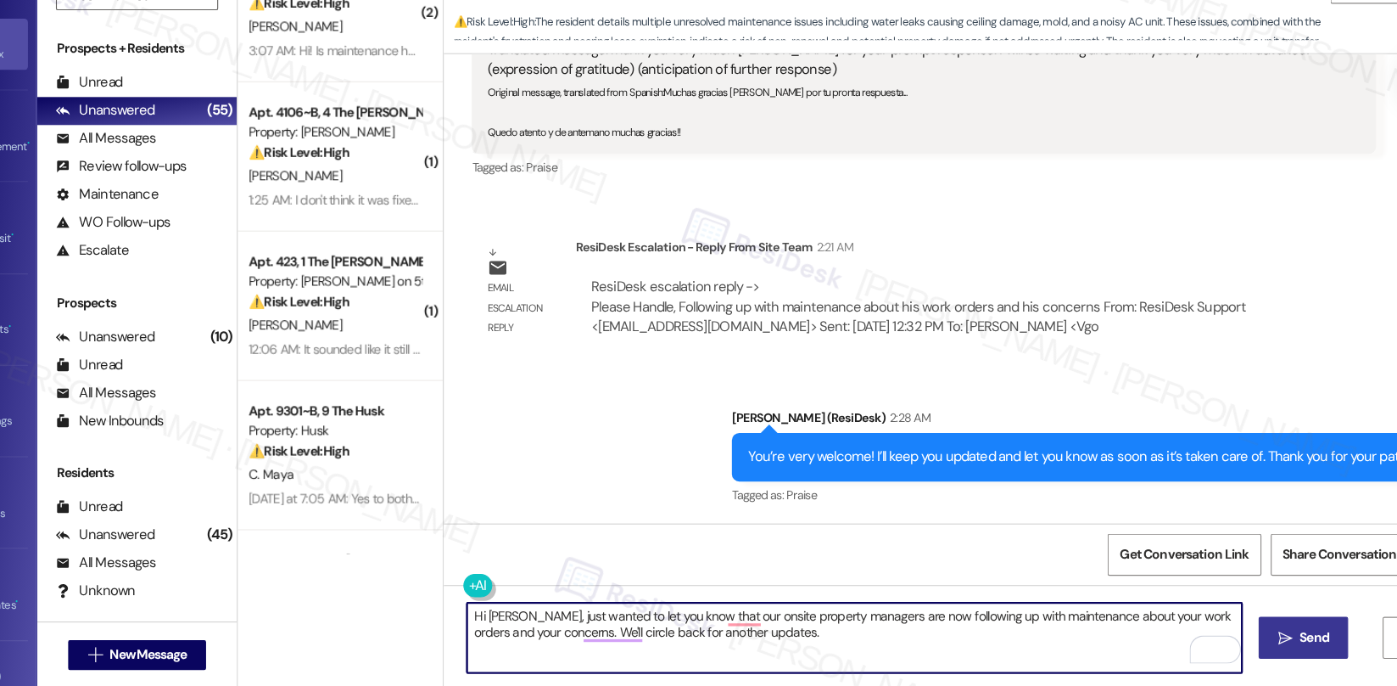
click at [1235, 647] on span "Send" at bounding box center [1247, 641] width 26 height 18
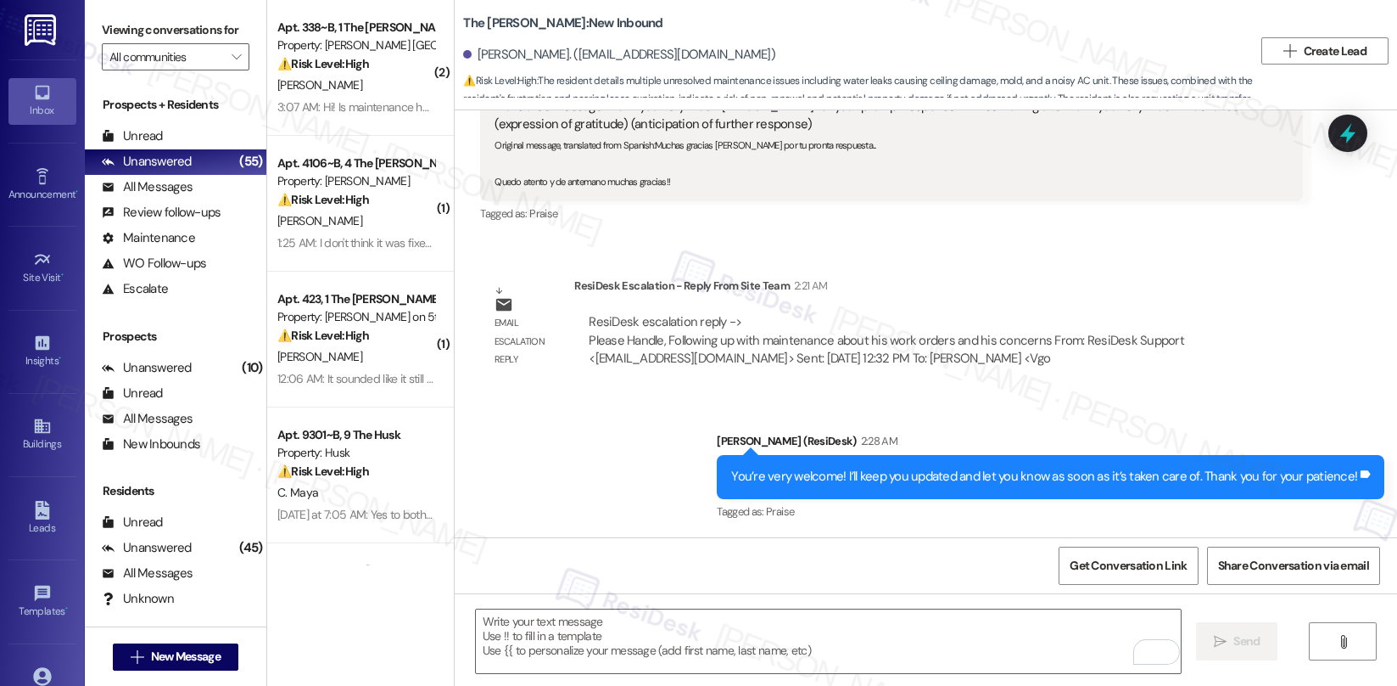
scroll to position [2192, 0]
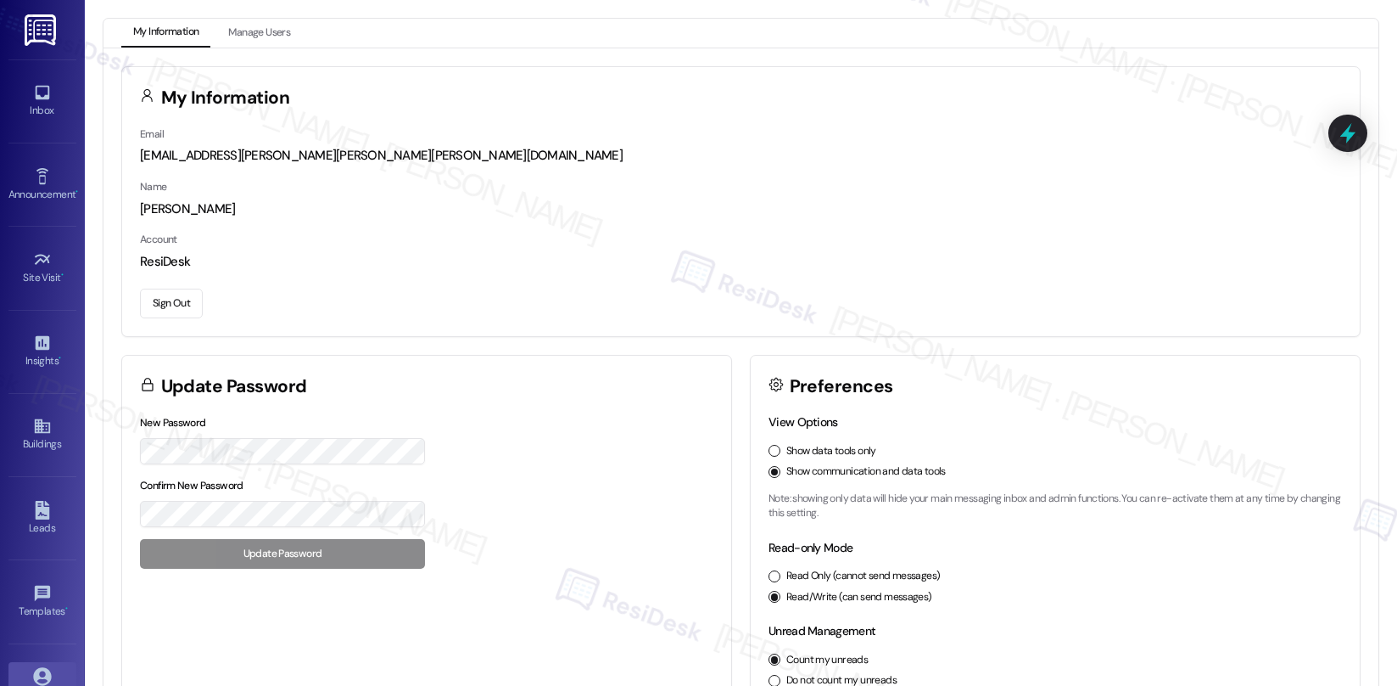
click at [165, 305] on button "Sign Out" at bounding box center [171, 303] width 63 height 30
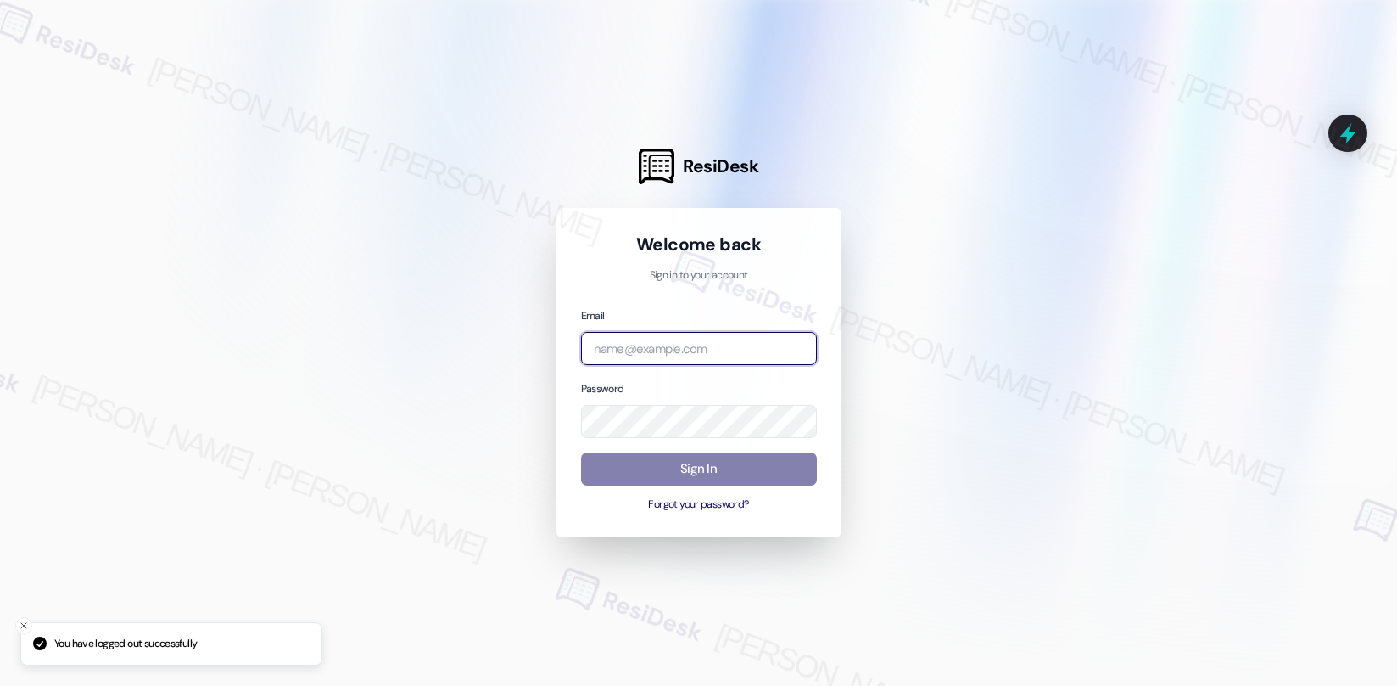
click at [633, 344] on input "email" at bounding box center [699, 348] width 236 height 33
type input "automated-surveys-american_landmark-mary.grace.tingson@american_landmark.com"
